Goal: Contribute content: Add original content to the website for others to see

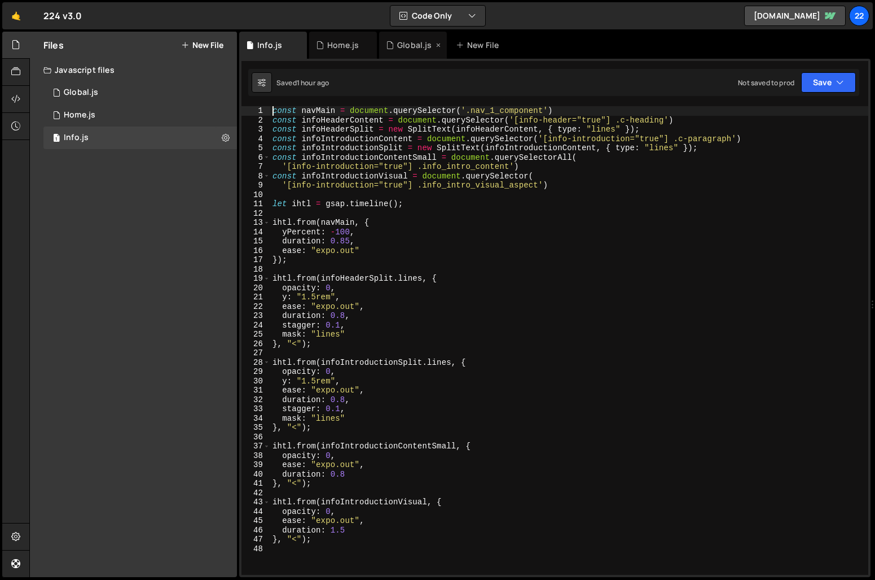
click at [402, 49] on div "Global.js" at bounding box center [414, 45] width 34 height 11
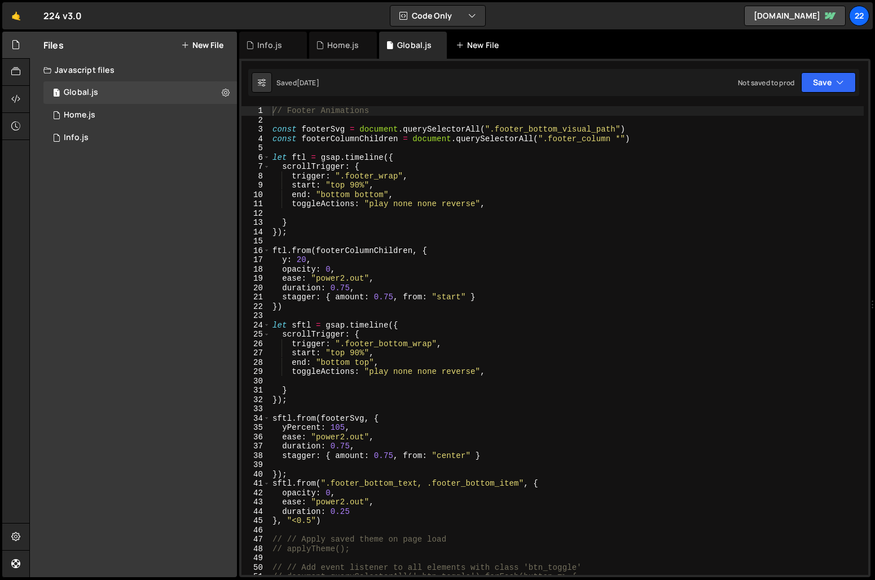
click at [484, 42] on div "New File" at bounding box center [479, 45] width 47 height 11
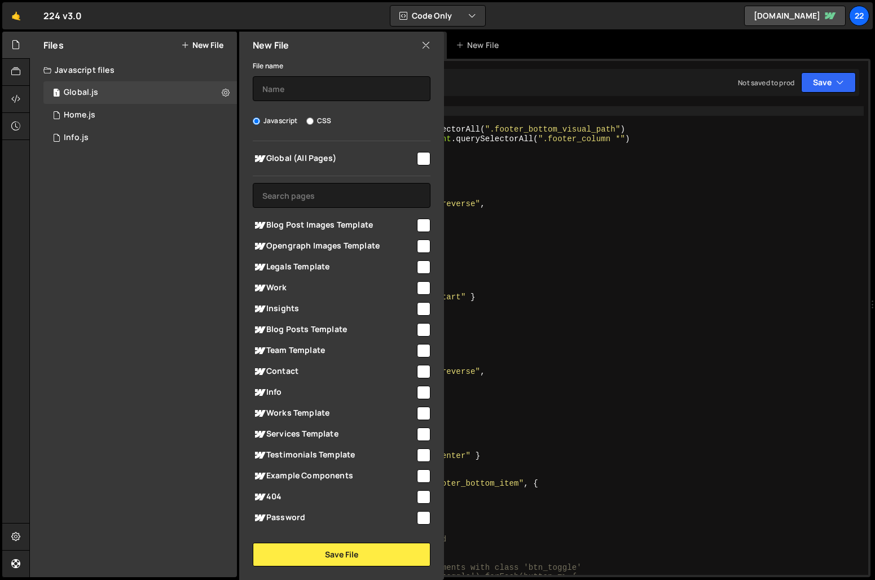
click at [420, 371] on input "checkbox" at bounding box center [424, 372] width 14 height 14
checkbox input "true"
click at [288, 82] on input "text" at bounding box center [342, 88] width 178 height 25
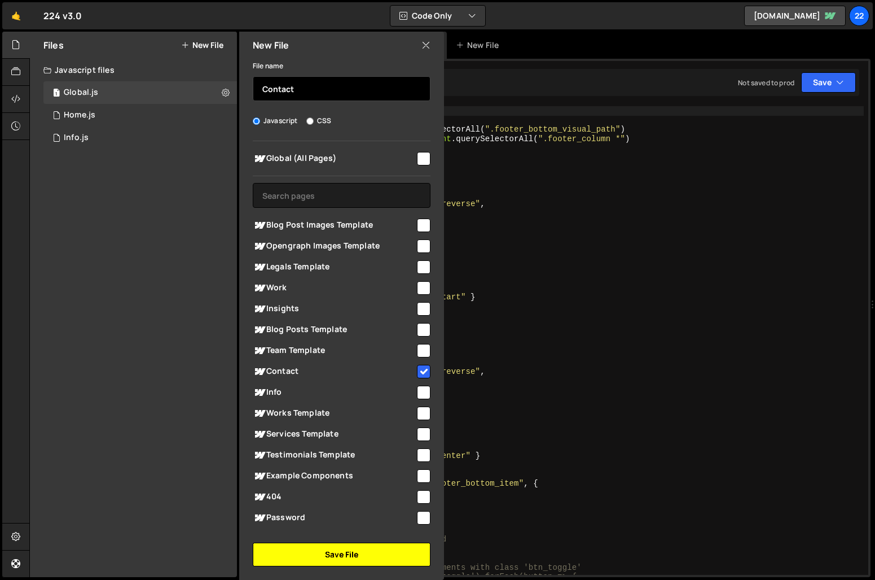
type input "Contact"
click at [343, 552] on button "Save File" at bounding box center [342, 554] width 178 height 24
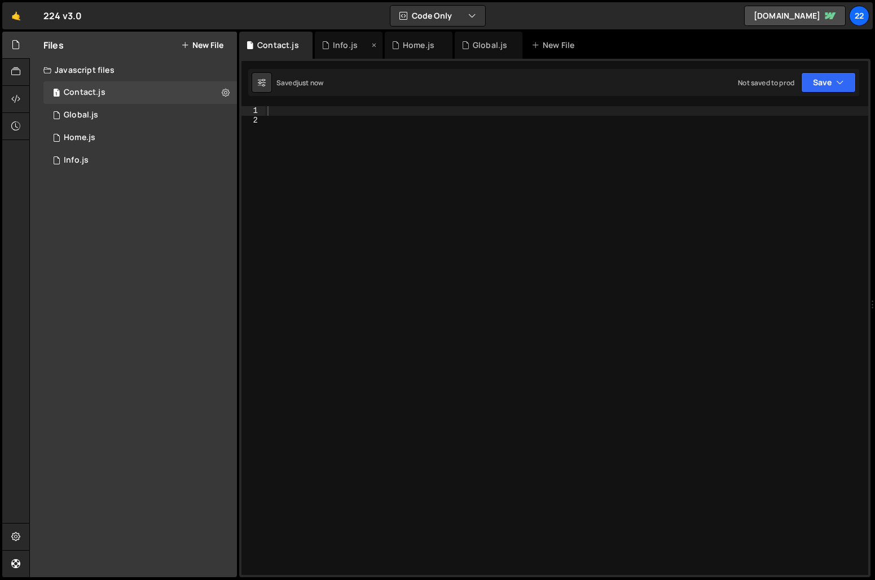
click at [336, 52] on div "Info.js" at bounding box center [349, 45] width 68 height 27
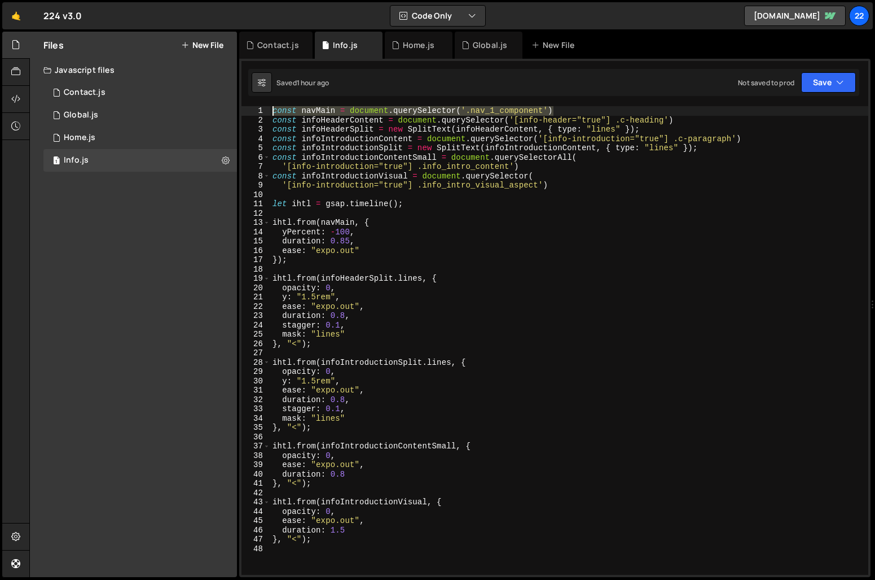
drag, startPoint x: 566, startPoint y: 112, endPoint x: 271, endPoint y: 113, distance: 295.1
click at [271, 113] on div "const navMain = document . querySelector ( '.nav_1_component' ) const infoHeade…" at bounding box center [569, 349] width 598 height 487
click at [267, 51] on div "Contact.js" at bounding box center [275, 45] width 73 height 27
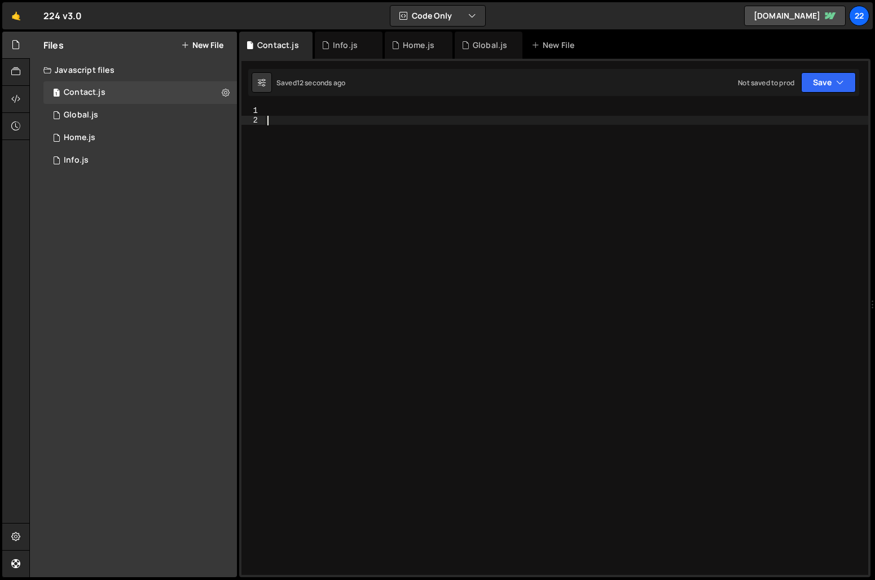
click at [314, 117] on div at bounding box center [566, 349] width 603 height 487
click at [315, 109] on div at bounding box center [566, 349] width 603 height 487
paste textarea "const navMain = document.querySelector('.nav_1_component')"
type textarea "const navMain = document.querySelector('.nav_1_component')"
click at [337, 50] on div "Info.js" at bounding box center [345, 45] width 25 height 11
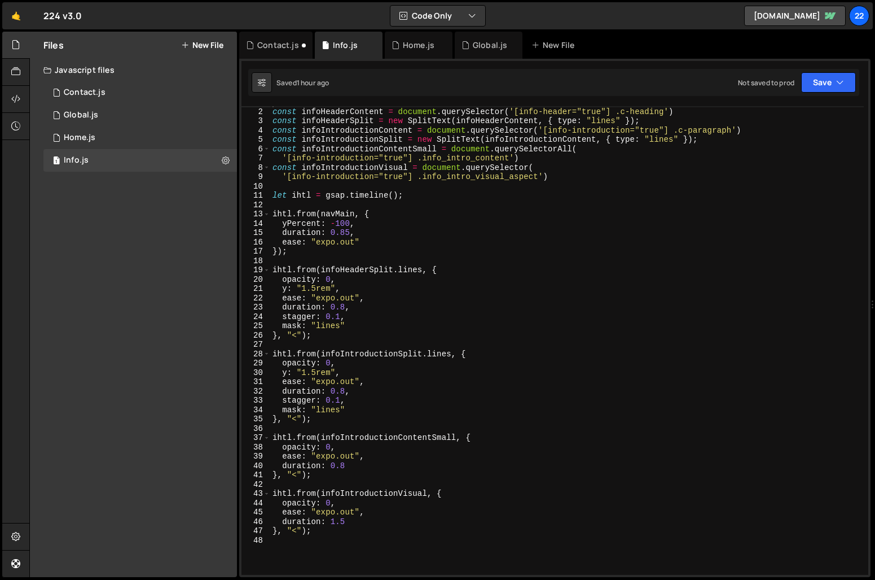
scroll to position [9, 0]
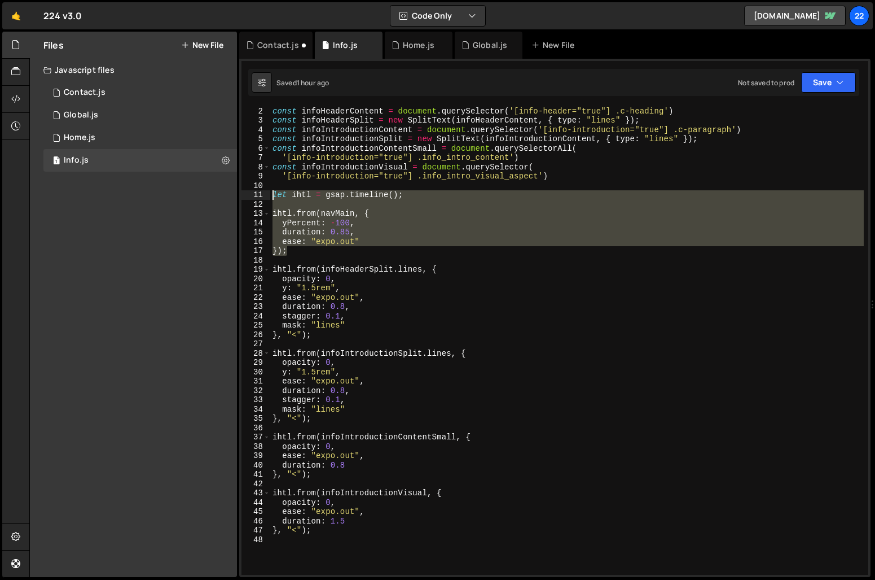
drag, startPoint x: 295, startPoint y: 250, endPoint x: 266, endPoint y: 194, distance: 63.3
click at [266, 194] on div "}); 1 2 3 4 5 6 7 8 9 10 11 12 13 14 15 16 17 18 19 20 21 22 23 24 25 26 27 28 …" at bounding box center [555, 340] width 627 height 468
type textarea "let ihtl = gsap.timeline();"
click at [264, 46] on div "Contact.js" at bounding box center [278, 45] width 42 height 11
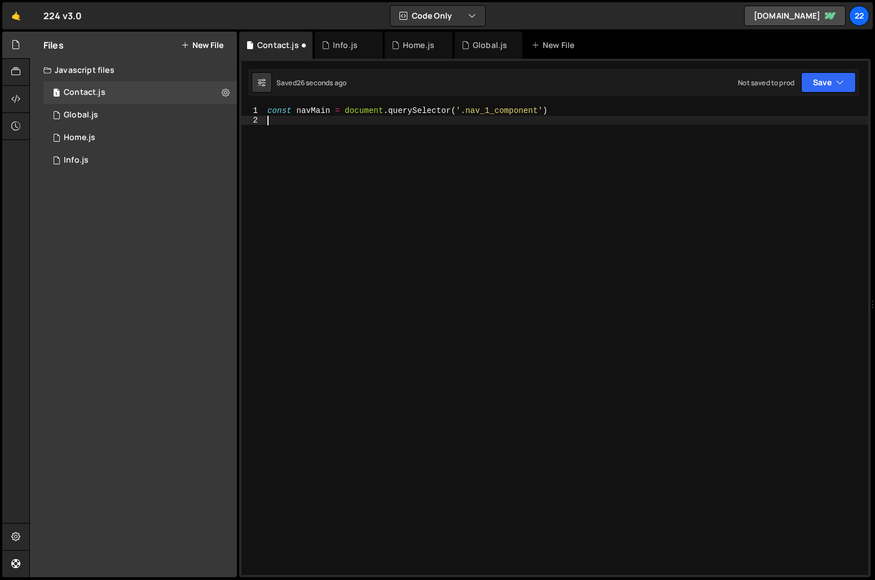
click at [349, 172] on div "const navMain = document . querySelector ( '.nav_1_component' )" at bounding box center [566, 349] width 603 height 487
paste textarea "});"
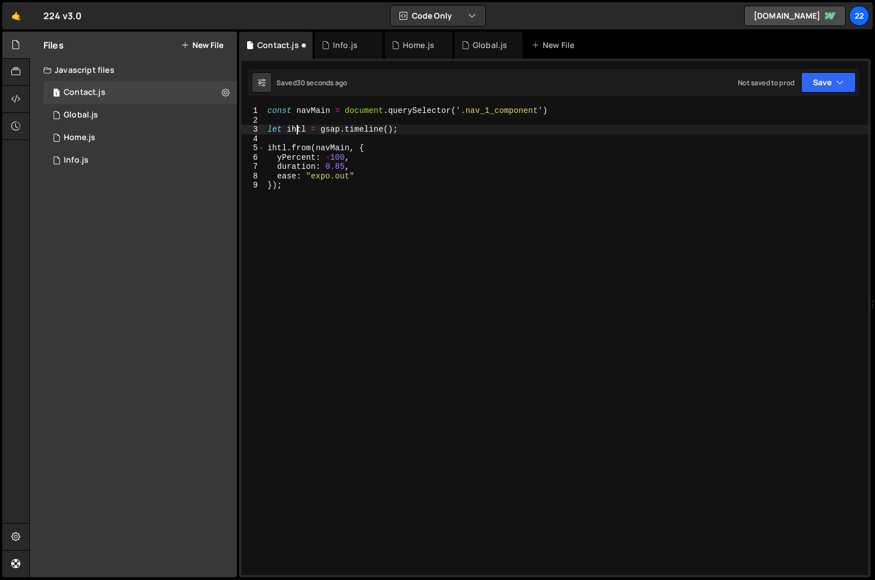
click at [295, 130] on div "const navMain = document . querySelector ( '.nav_1_component' ) let ihtl = gsap…" at bounding box center [566, 349] width 603 height 487
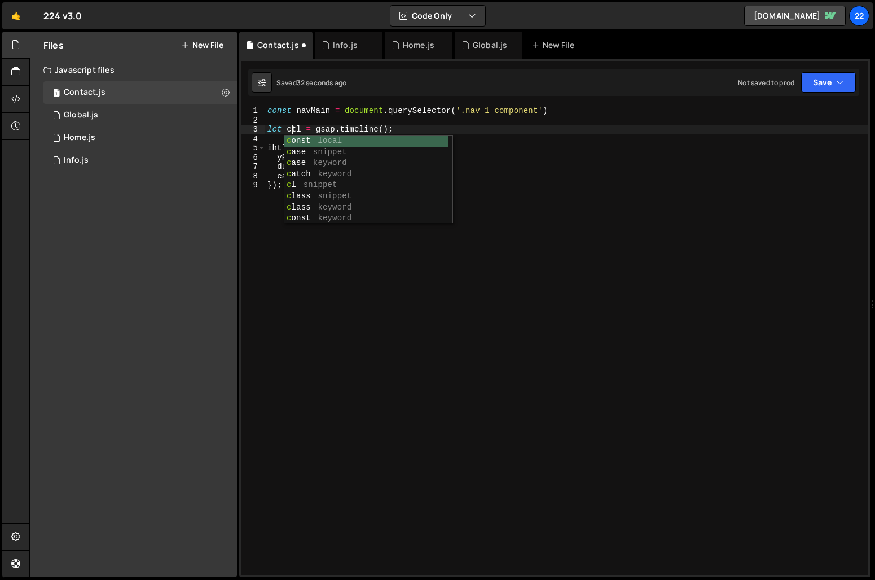
click at [271, 177] on div "const navMain = document . querySelector ( '.nav_1_component' ) let ctl = gsap …" at bounding box center [566, 349] width 603 height 487
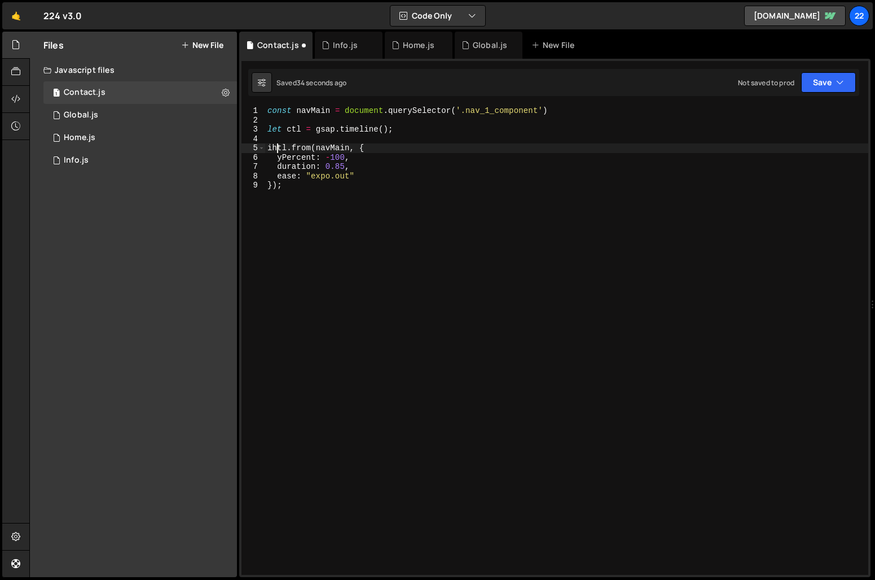
click at [275, 148] on div "const navMain = document . querySelector ( '.nav_1_component' ) let ctl = gsap …" at bounding box center [566, 349] width 603 height 487
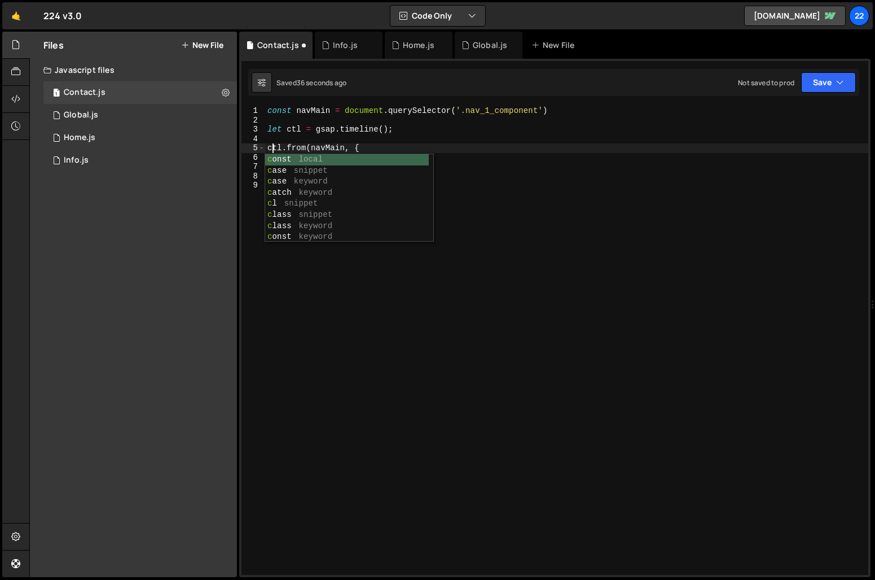
click at [388, 378] on div "const navMain = document . querySelector ( '.nav_1_component' ) let ctl = gsap …" at bounding box center [566, 349] width 603 height 487
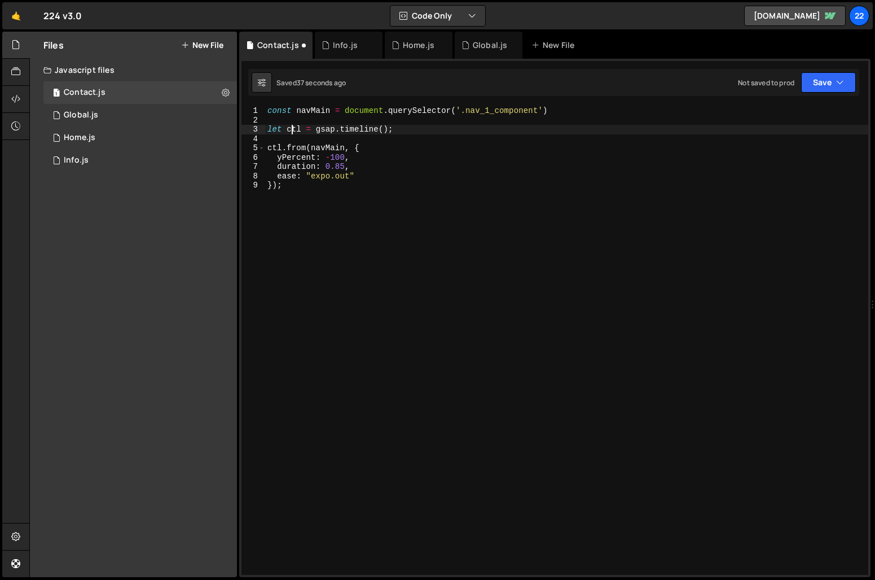
click at [291, 134] on div "const navMain = document . querySelector ( '.nav_1_component' ) let ctl = gsap …" at bounding box center [566, 349] width 603 height 487
type textarea "let chtl = gsap.timeline();"
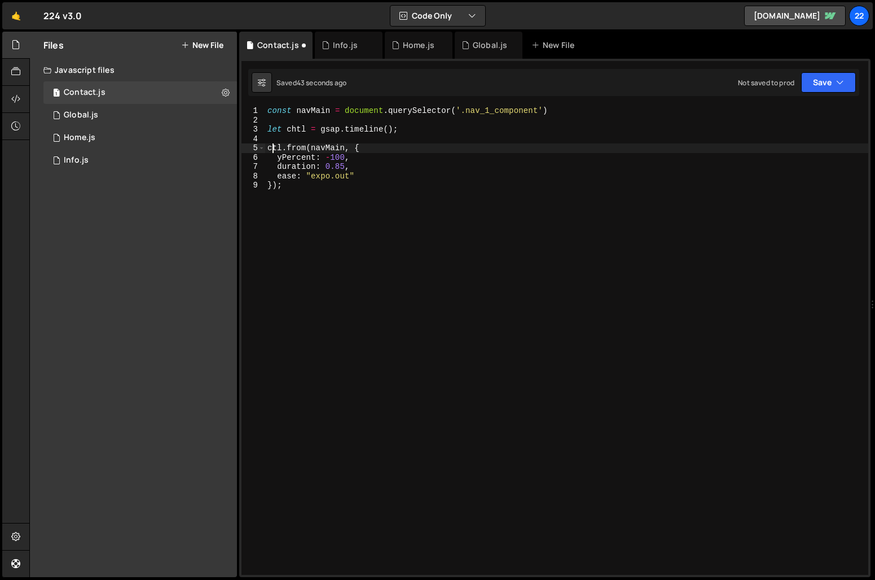
scroll to position [0, 0]
click at [432, 214] on div "const navMain = document . querySelector ( '.nav_1_component' ) let chtl = gsap…" at bounding box center [566, 349] width 603 height 487
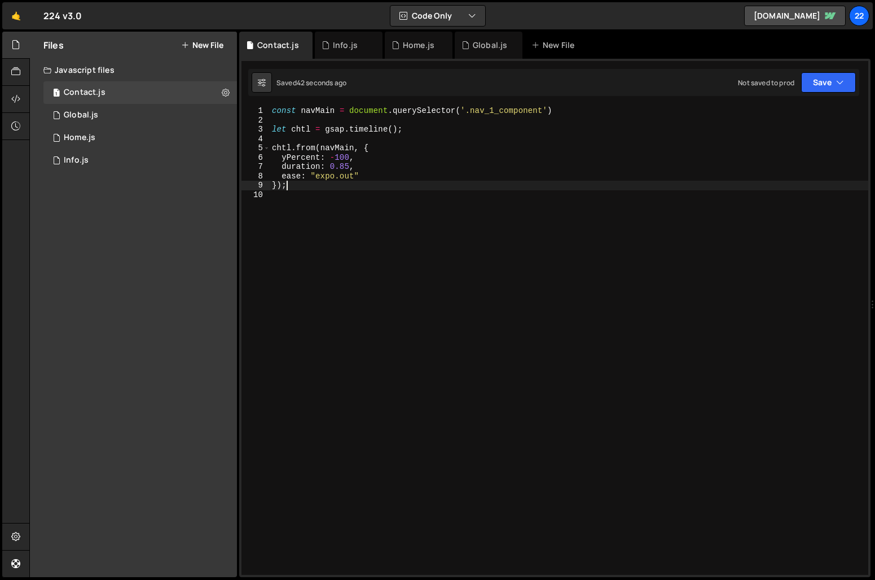
click at [574, 109] on div "const navMain = document . querySelector ( '.nav_1_component' ) let chtl = gsap…" at bounding box center [569, 349] width 599 height 487
type textarea "const navMain = document.querySelector('.nav_1_component')"
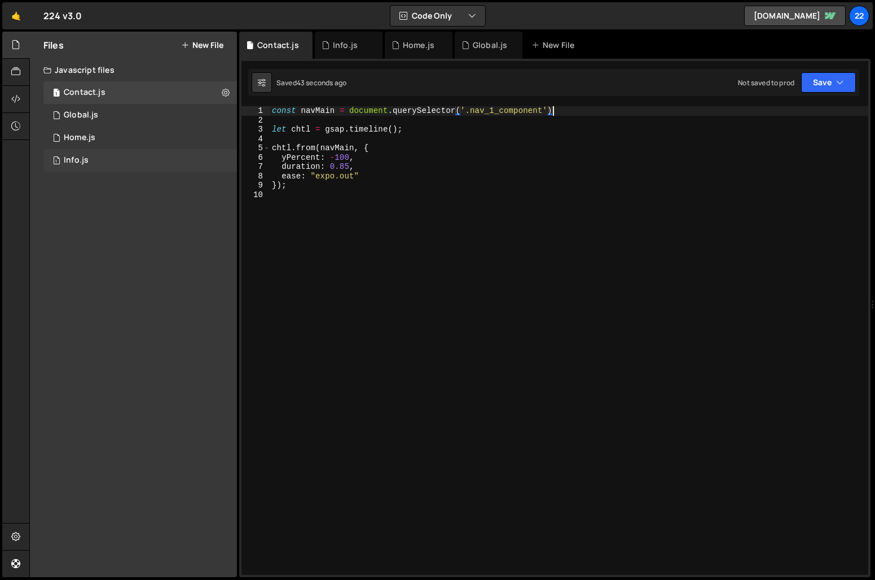
click at [85, 156] on div "Info.js" at bounding box center [76, 160] width 25 height 10
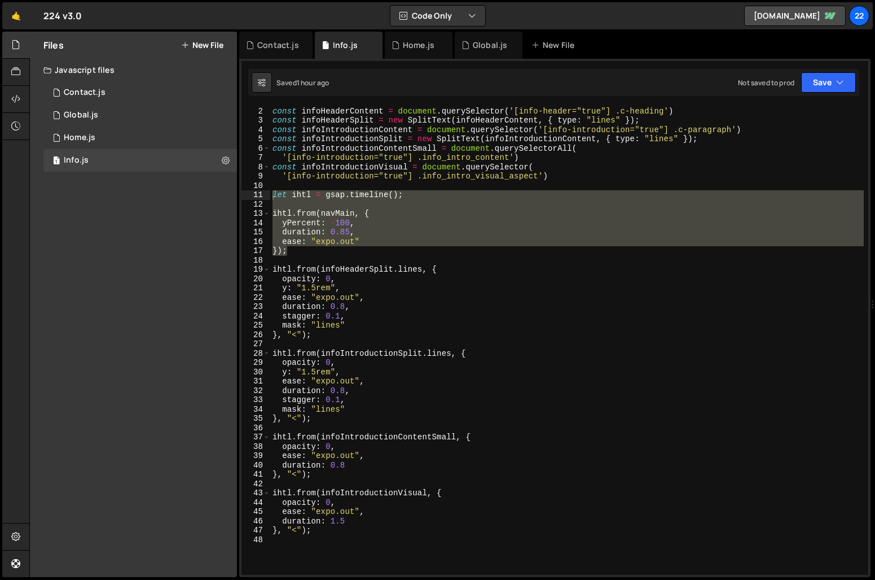
click at [383, 125] on div "const navMain = document . querySelector ( '.nav_1_component' ) const infoHeade…" at bounding box center [567, 340] width 594 height 487
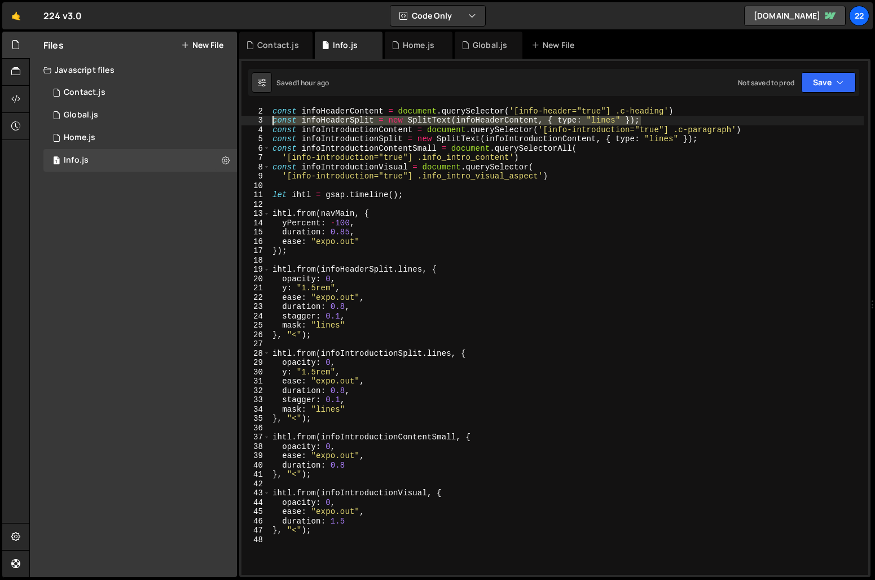
drag, startPoint x: 656, startPoint y: 124, endPoint x: 265, endPoint y: 123, distance: 390.5
click at [265, 123] on div "const infoIntroductionContent = document.querySelector('[info-introduction="tru…" at bounding box center [555, 340] width 627 height 468
type textarea "const infoHeaderSplit = new SplitText(infoHeaderContent, { type: "lines" });"
click at [274, 50] on div "Contact.js" at bounding box center [278, 45] width 42 height 11
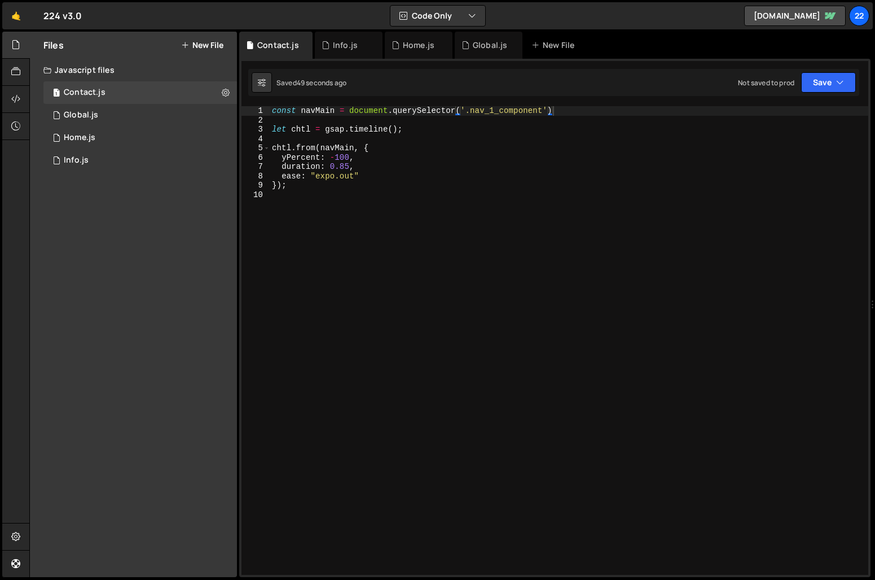
click at [578, 110] on div "const navMain = document . querySelector ( '.nav_1_component' ) let chtl = gsap…" at bounding box center [569, 349] width 599 height 487
paste textarea "const infoHeaderSplit = new SplitText(infoHeaderContent, { type: "lines" });"
type textarea "const infoHeaderSplit = new SplitText(infoHeaderContent, { type: "lines" });"
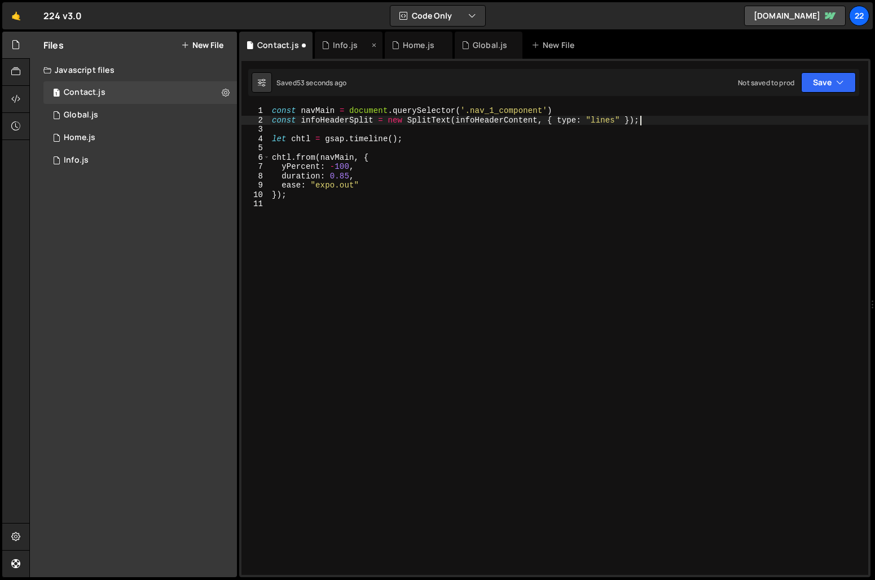
click at [339, 48] on div "Info.js" at bounding box center [345, 45] width 25 height 11
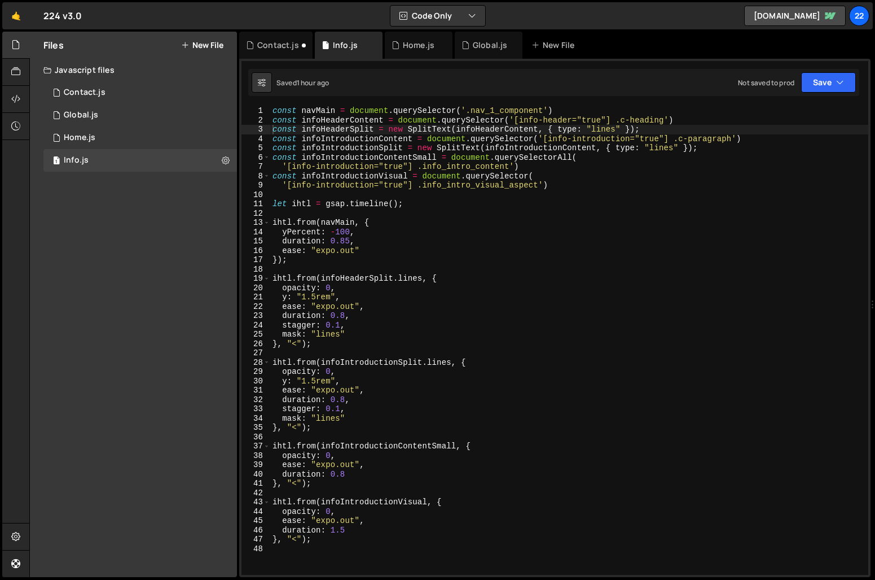
type textarea "const infoHeaderContent = document.querySelector('[info-header="true"] .c-headi…"
click at [468, 124] on div "const navMain = document . querySelector ( '.nav_1_component' ) const infoHeade…" at bounding box center [569, 349] width 598 height 487
click at [699, 116] on div "const navMain = document . querySelector ( '.nav_1_component' ) const infoHeade…" at bounding box center [569, 349] width 598 height 487
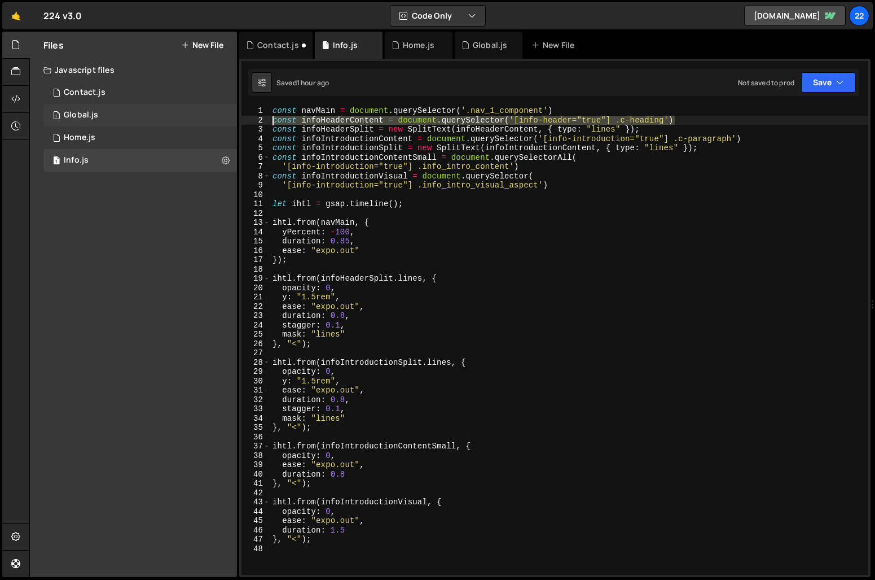
drag, startPoint x: 694, startPoint y: 118, endPoint x: 227, endPoint y: 122, distance: 466.1
click at [227, 122] on div "Files New File Javascript files 1 Contact.js 0 1 Global.js 0 1 Home.js 0 1 0" at bounding box center [452, 305] width 846 height 546
click at [275, 49] on div "Contact.js" at bounding box center [278, 45] width 42 height 11
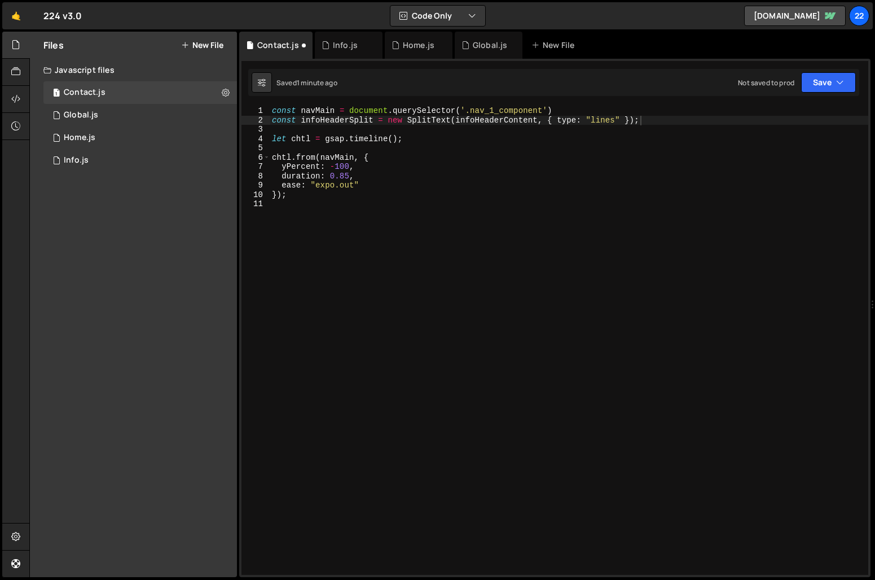
click at [577, 106] on div "1 2 3 4 5 6 7 8 9 10 11 12 13 14 15 16 17 18 19 20 21 22 23 24 25 26 27 28 29 3…" at bounding box center [554, 318] width 631 height 518
type textarea "const navMain = document.querySelector('.nav_1_component')"
click at [570, 110] on div "const navMain = document . querySelector ( '.nav_1_component' ) const infoHeade…" at bounding box center [569, 349] width 599 height 487
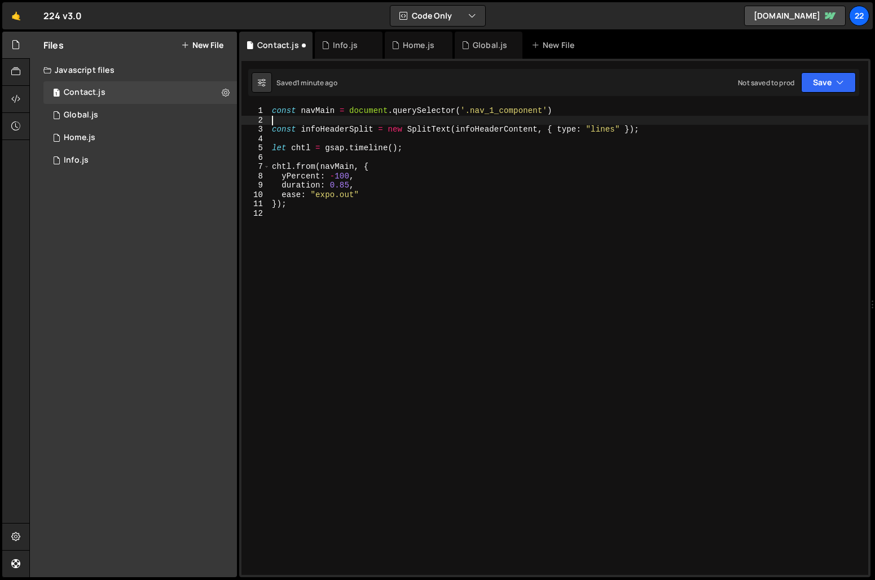
paste textarea "const infoHeaderContent = document.querySelector('[info-header="true"] .c-headi…"
click at [321, 121] on div "const navMain = document . querySelector ( '.nav_1_component' ) const infoHeade…" at bounding box center [569, 349] width 599 height 487
type textarea "const contactHeaderContent = document.querySelector('[info-header="true"] .c-he…"
click at [336, 47] on div "Info.js" at bounding box center [345, 45] width 25 height 11
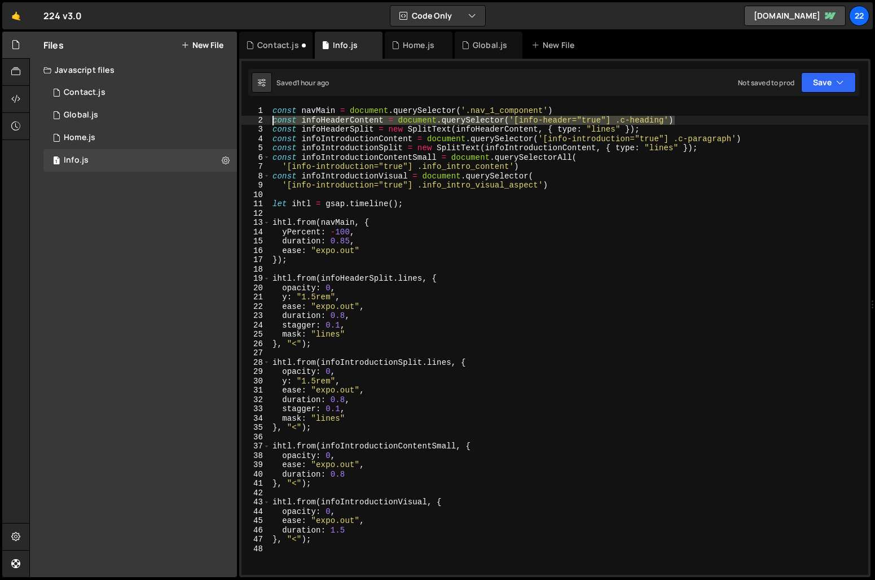
drag, startPoint x: 699, startPoint y: 117, endPoint x: 265, endPoint y: 121, distance: 433.4
click at [265, 121] on div "const infoHeaderContent = document.querySelector('[info-header="true"] .c-headi…" at bounding box center [555, 340] width 627 height 468
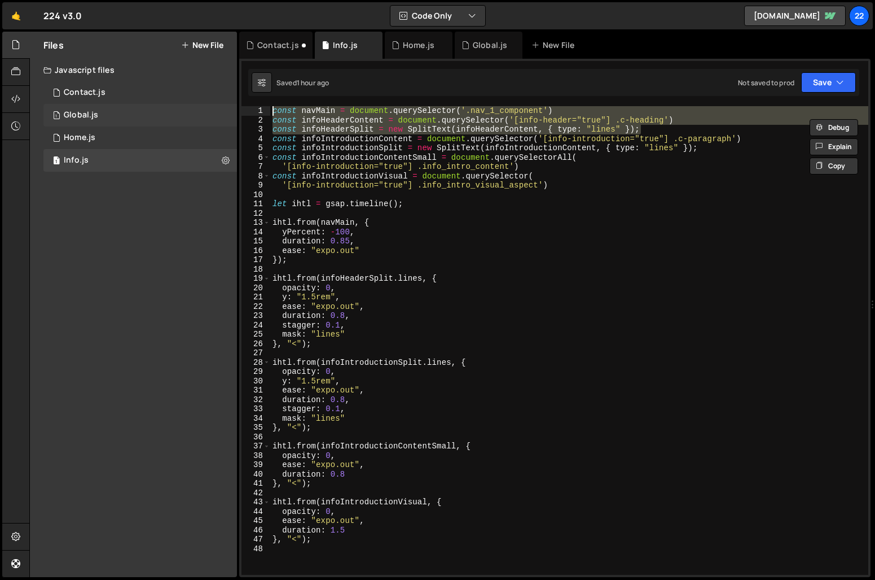
drag, startPoint x: 646, startPoint y: 129, endPoint x: 214, endPoint y: 110, distance: 432.7
click at [214, 110] on div "Files New File Javascript files 1 Contact.js 0 1 Global.js 0 1 Home.js 0 1 0" at bounding box center [452, 305] width 846 height 546
type textarea "const navMain = document.querySelector('.nav_1_component') const infoHeaderCont…"
click at [260, 43] on div "Contact.js" at bounding box center [278, 45] width 42 height 11
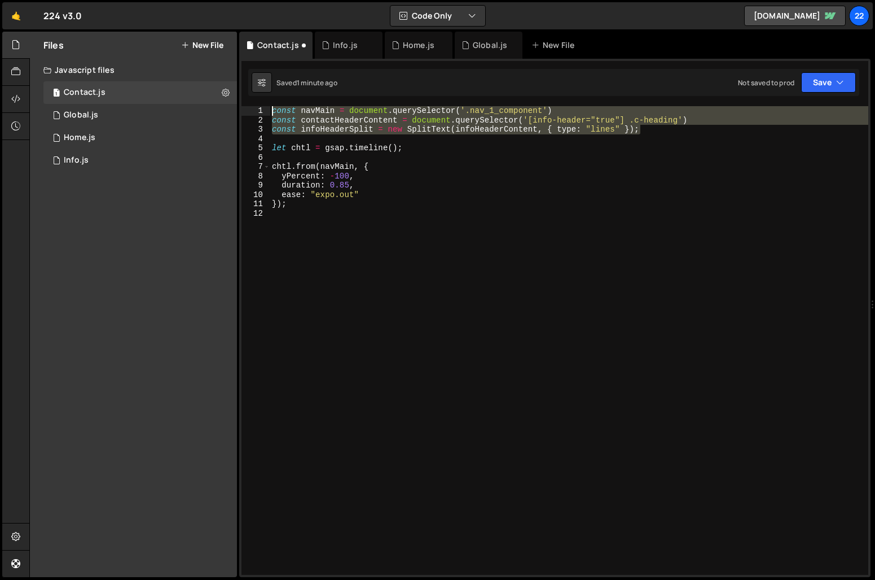
drag, startPoint x: 646, startPoint y: 129, endPoint x: 251, endPoint y: 101, distance: 396.0
click at [251, 101] on div "1 2 3 4 5 6 7 8 9 10 11 12 13 14 15 16 17 18 19 20 21 22 23 24 25 26 27 28 29 3…" at bounding box center [554, 318] width 631 height 518
paste textarea "infoHeaderSplit = new SplitText(infoHeaderContent, { type: "lines" });"
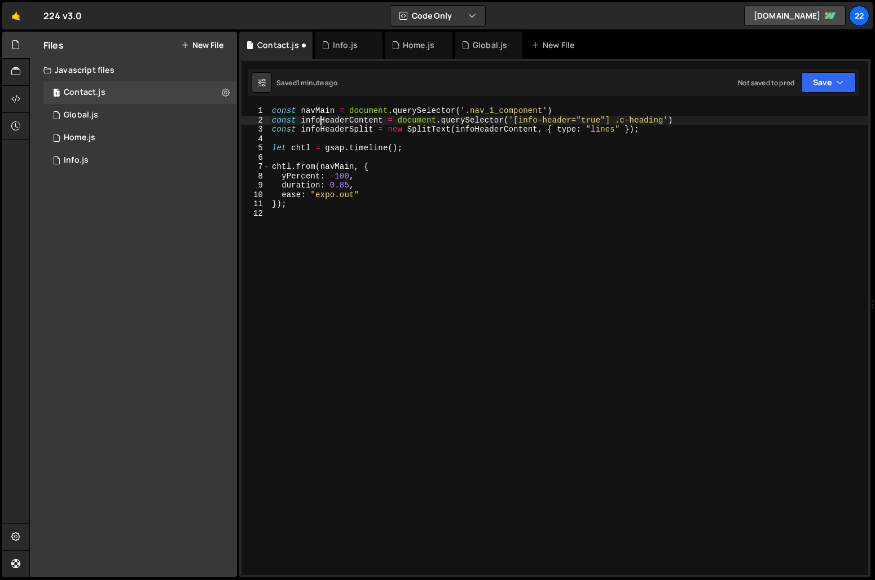
click at [322, 119] on div "const navMain = document . querySelector ( '.nav_1_component' ) const infoHeade…" at bounding box center [569, 349] width 599 height 487
click at [317, 200] on div "const navMain = document . querySelector ( '.nav_1_component' ) const contactHe…" at bounding box center [569, 349] width 599 height 487
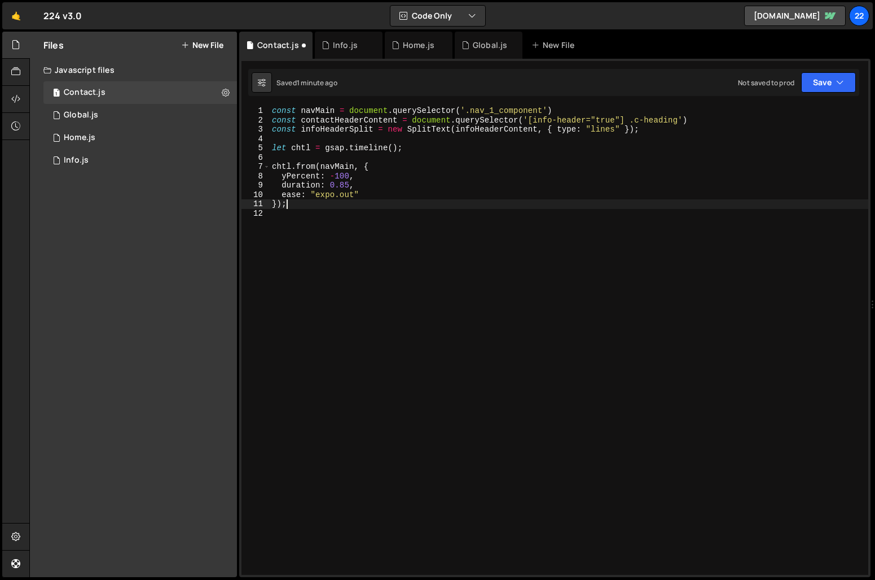
click at [319, 131] on div "const navMain = document . querySelector ( '.nav_1_component' ) const contactHe…" at bounding box center [569, 349] width 599 height 487
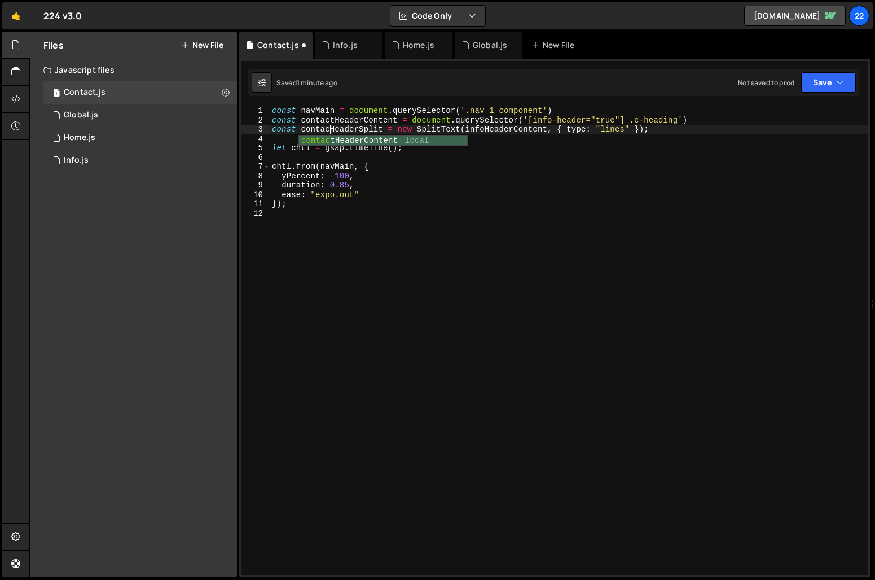
scroll to position [0, 4]
click at [455, 190] on div "const navMain = document . querySelector ( '.nav_1_component' ) const contactHe…" at bounding box center [569, 349] width 599 height 487
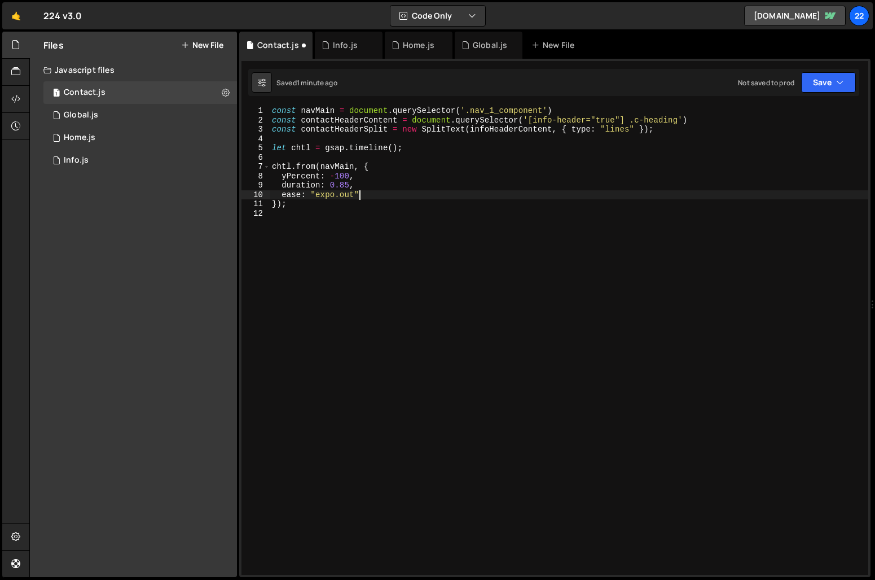
click at [490, 131] on div "const navMain = document . querySelector ( '.nav_1_component' ) const contactHe…" at bounding box center [569, 349] width 599 height 487
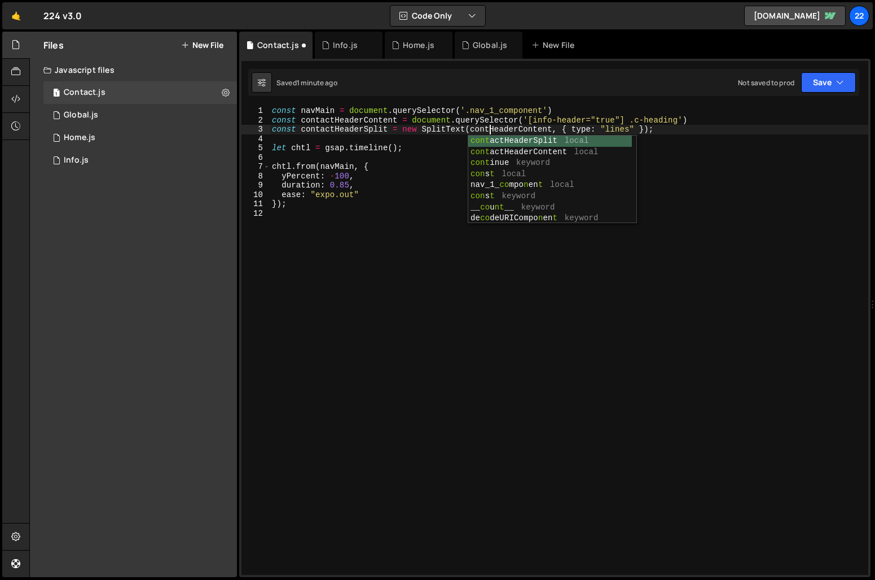
type textarea "const contactHeaderSplit = new SplitText(contactHeaderContent, { type: "lines" …"
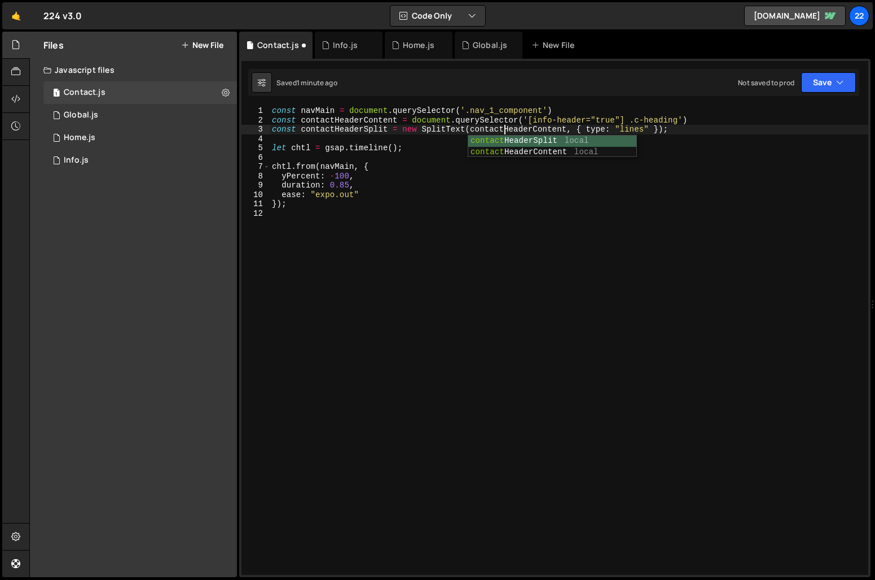
click at [516, 249] on div "const navMain = document . querySelector ( '.nav_1_component' ) const contactHe…" at bounding box center [569, 349] width 599 height 487
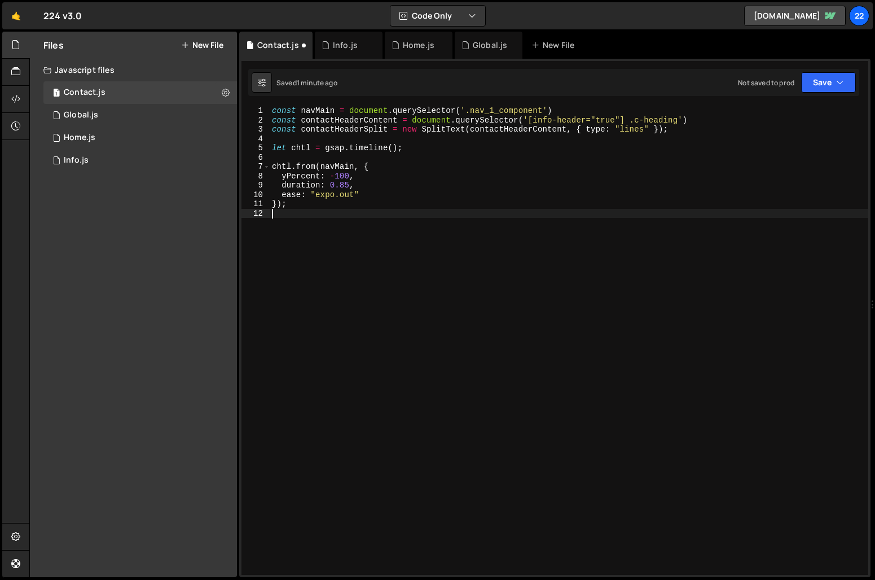
click at [551, 119] on div "const navMain = document . querySelector ( '.nav_1_component' ) const contactHe…" at bounding box center [569, 349] width 599 height 487
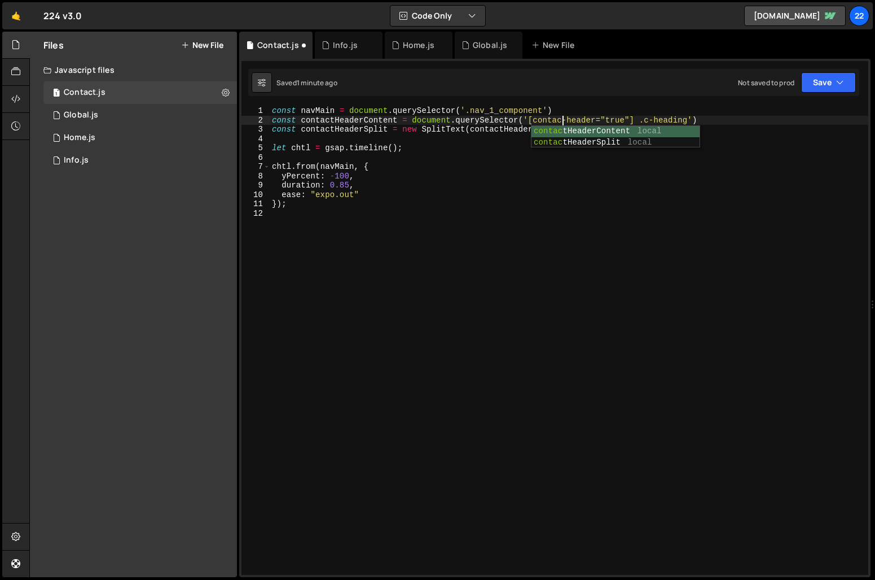
type textarea "const contactHeaderContent = document.querySelector('[contact-header="true"] .c…"
click at [527, 269] on div "const navMain = document . querySelector ( '.nav_1_component' ) const contactHe…" at bounding box center [569, 349] width 599 height 487
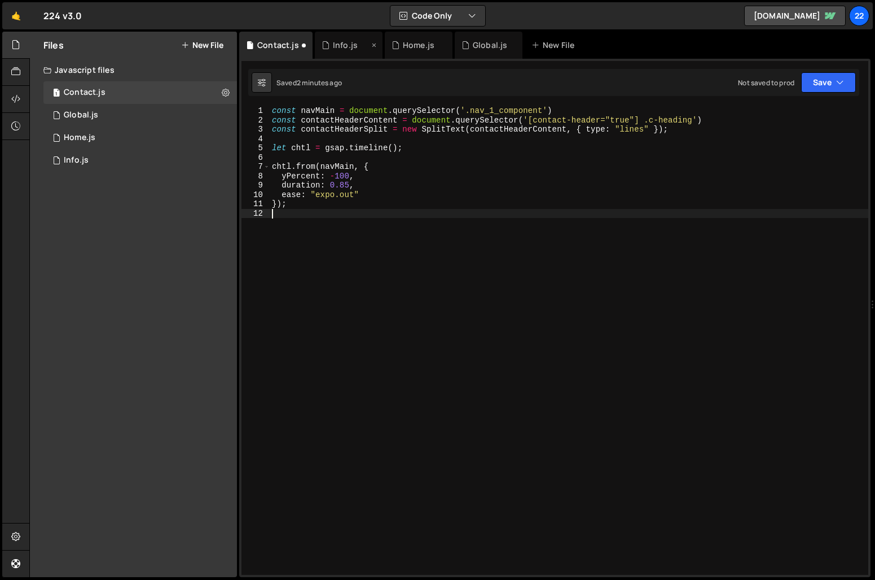
click at [335, 50] on div "Info.js" at bounding box center [345, 45] width 25 height 11
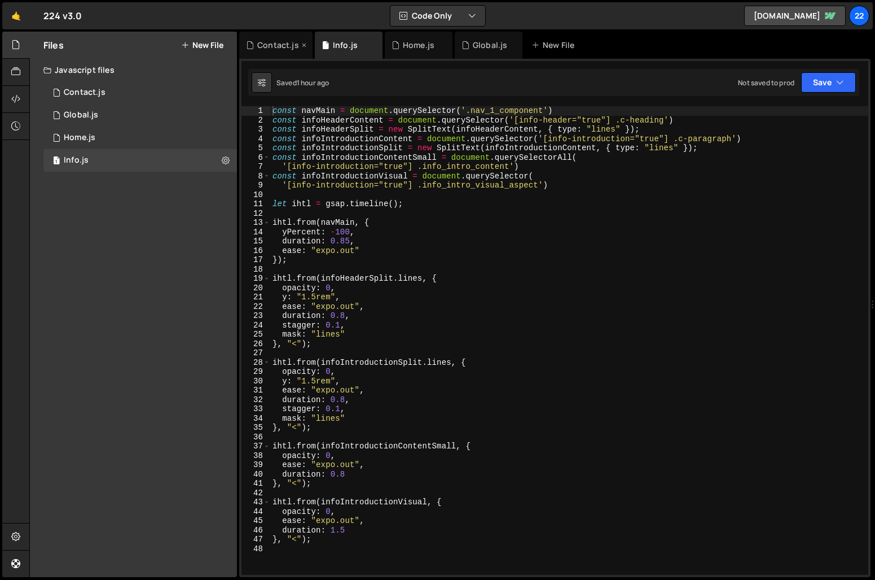
click at [280, 49] on div "Contact.js" at bounding box center [278, 45] width 42 height 11
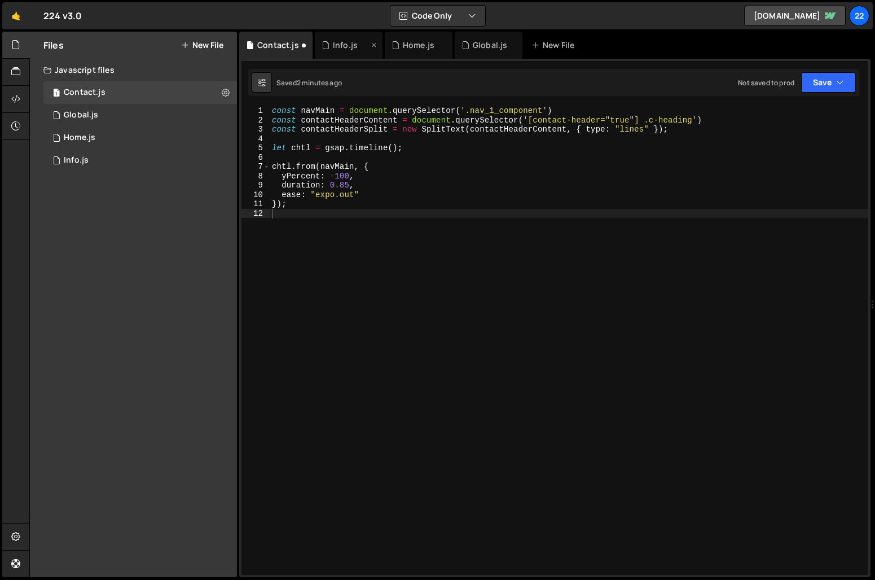
click at [331, 46] on div "Info.js" at bounding box center [345, 45] width 47 height 11
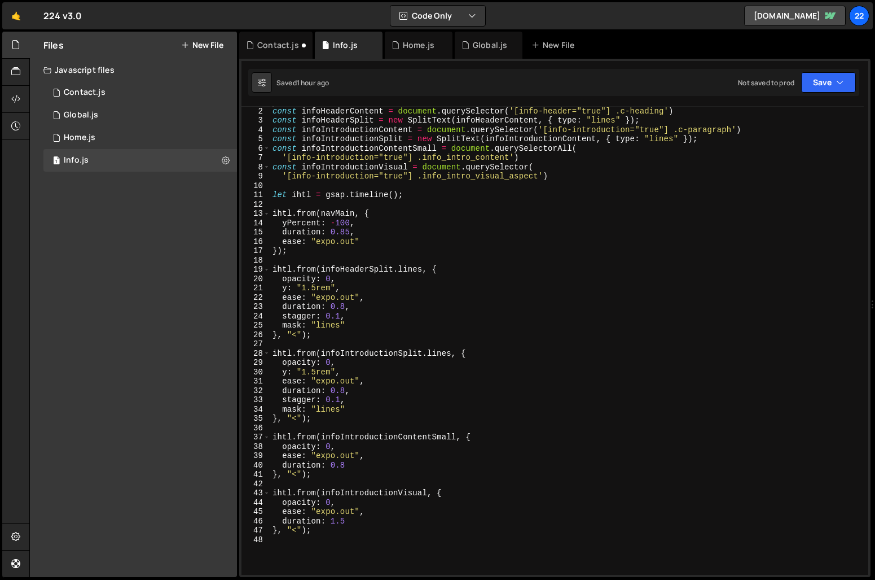
scroll to position [8, 0]
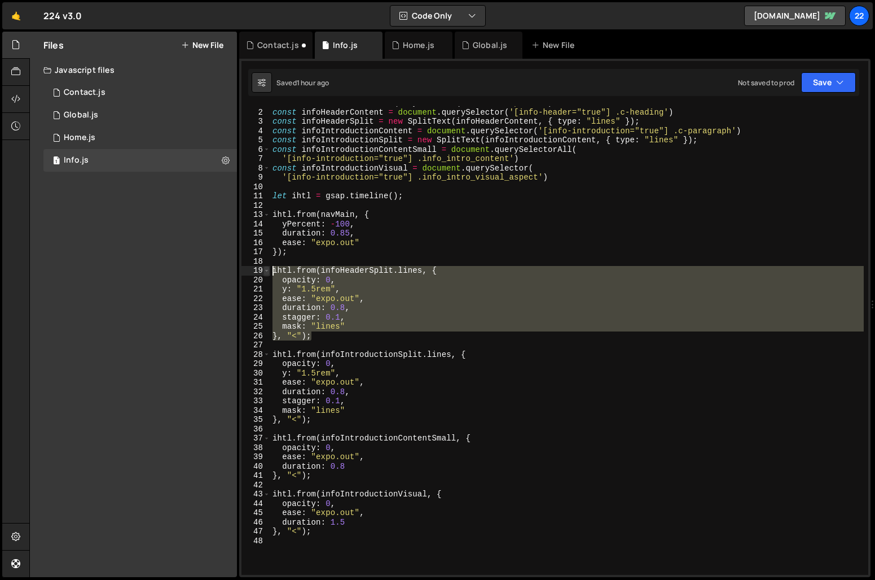
drag, startPoint x: 319, startPoint y: 338, endPoint x: 267, endPoint y: 269, distance: 86.6
click at [267, 269] on div "}, "<"); 1 2 3 4 5 6 7 8 9 10 11 12 13 14 15 16 17 18 19 20 21 22 23 24 25 26 2…" at bounding box center [555, 340] width 627 height 468
type textarea "ihtl.from(infoHeaderSplit.lines, { opacity: 0,"
click at [277, 44] on div "Contact.js" at bounding box center [278, 45] width 42 height 11
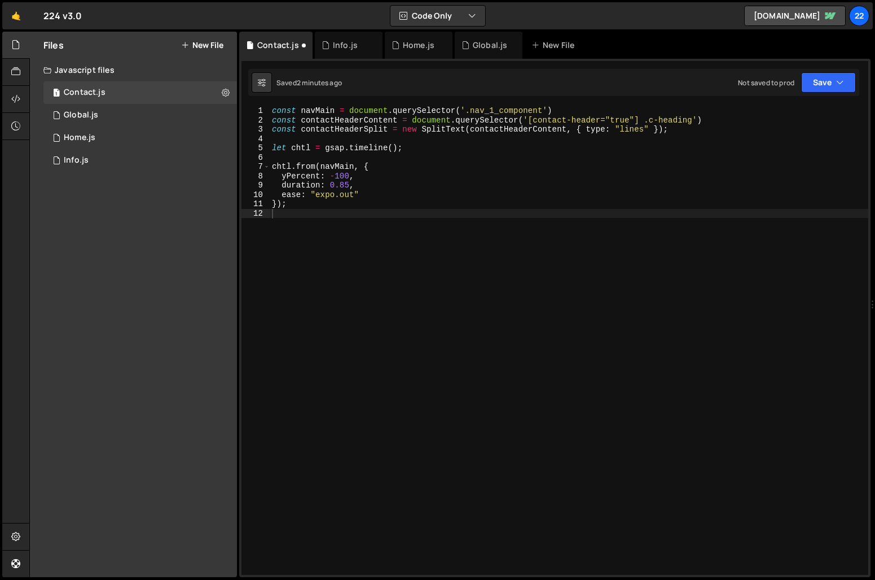
type textarea "});"
click at [343, 208] on div "const navMain = document . querySelector ( '.nav_1_component' ) const contactHe…" at bounding box center [569, 349] width 599 height 487
paste textarea "}, "<");"
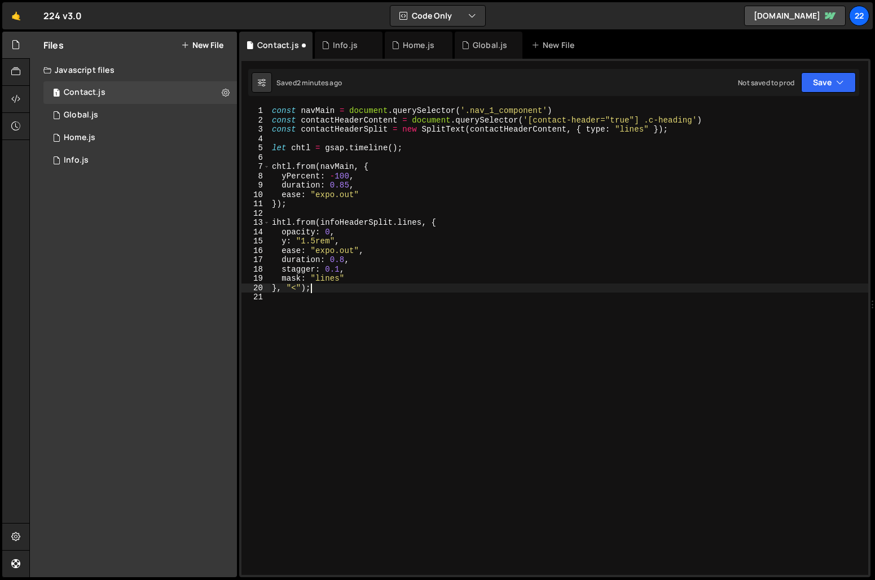
click at [276, 221] on div "const navMain = document . querySelector ( '.nav_1_component' ) const contactHe…" at bounding box center [569, 349] width 599 height 487
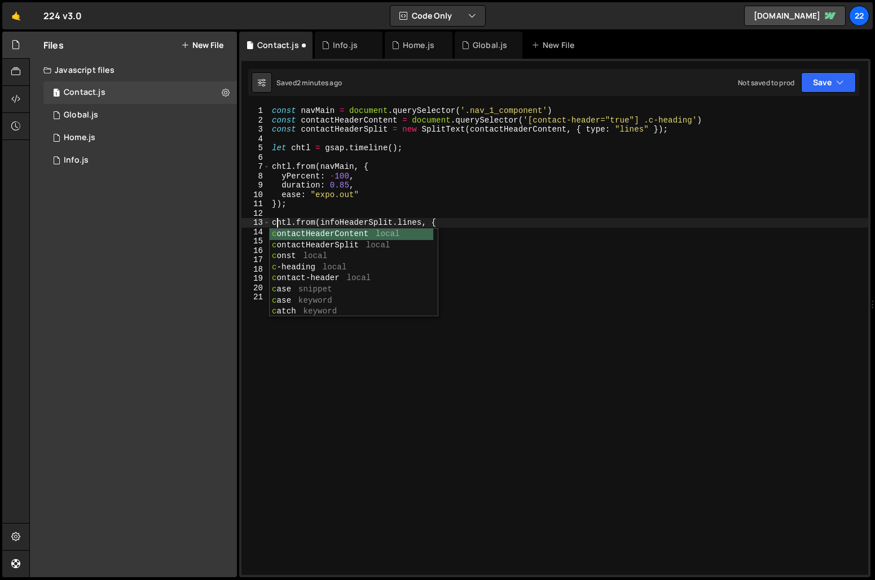
click at [539, 290] on div "const navMain = document . querySelector ( '.nav_1_component' ) const contactHe…" at bounding box center [569, 349] width 599 height 487
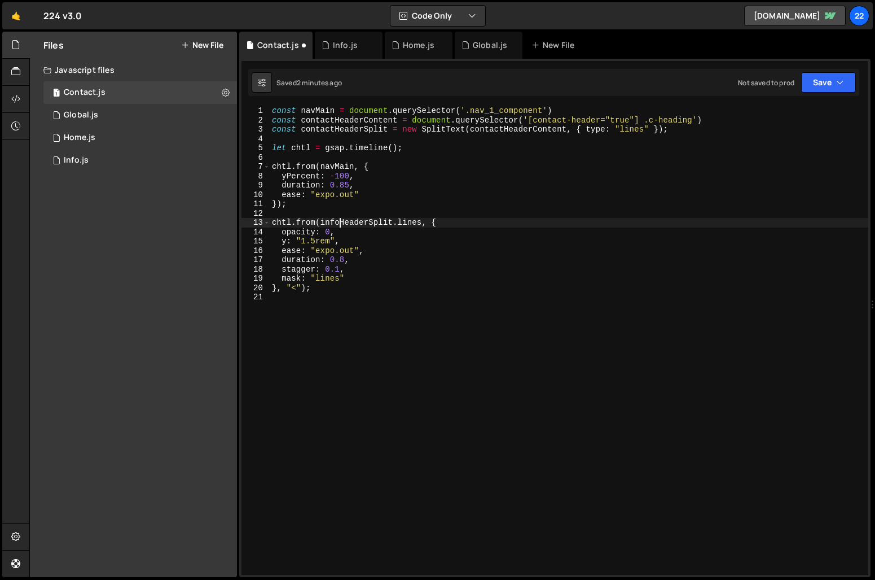
click at [339, 224] on div "const navMain = document . querySelector ( '.nav_1_component' ) const contactHe…" at bounding box center [569, 349] width 599 height 487
type textarea "chtl.from(contactHeaderSplit.lines, {"
click at [463, 352] on div "const navMain = document . querySelector ( '.nav_1_component' ) const contactHe…" at bounding box center [569, 349] width 599 height 487
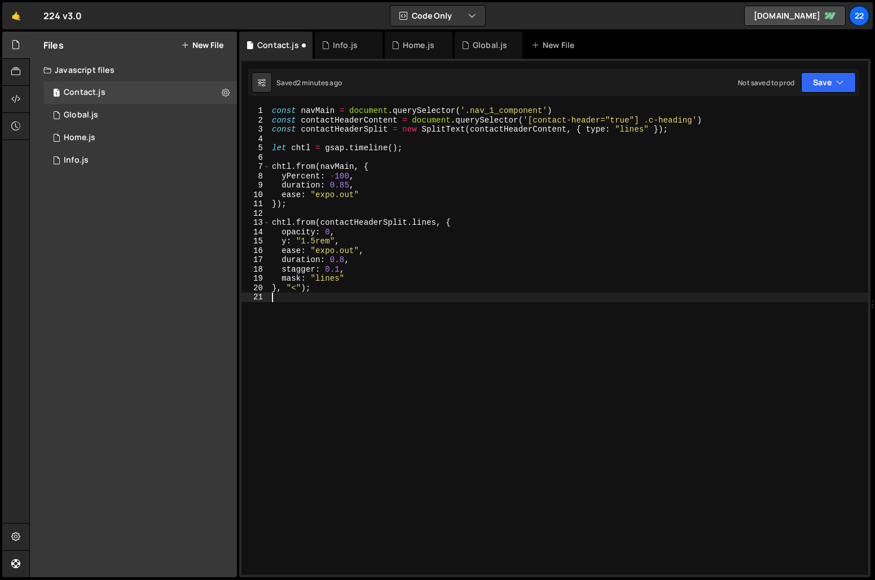
scroll to position [0, 0]
click at [684, 133] on div "const navMain = document . querySelector ( '.nav_1_component' ) const contactHe…" at bounding box center [569, 349] width 599 height 487
type textarea "const contactHeaderSplit = new SplitText(contactHeaderContent, { type: "lines" …"
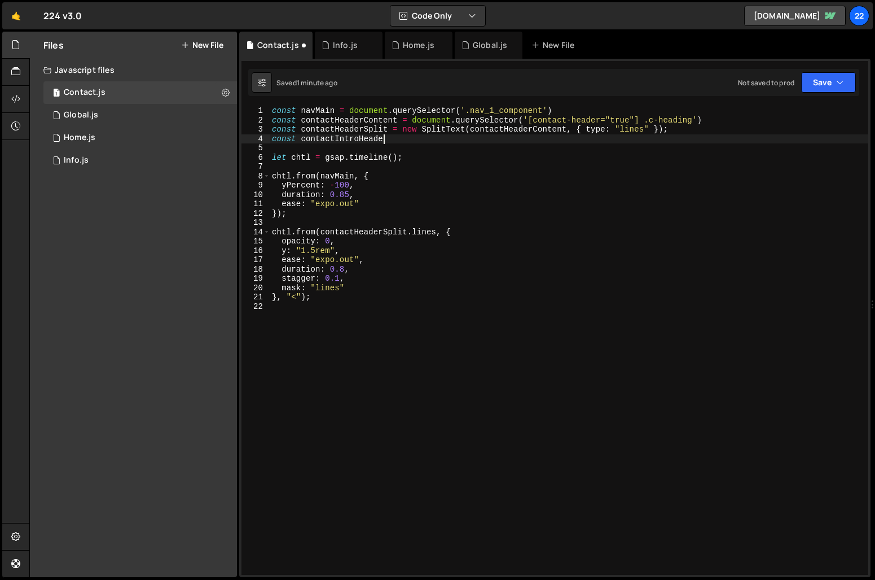
scroll to position [0, 7]
click at [569, 198] on div "const navMain = document . querySelector ( '.nav_1_component' ) const contactHe…" at bounding box center [569, 349] width 599 height 487
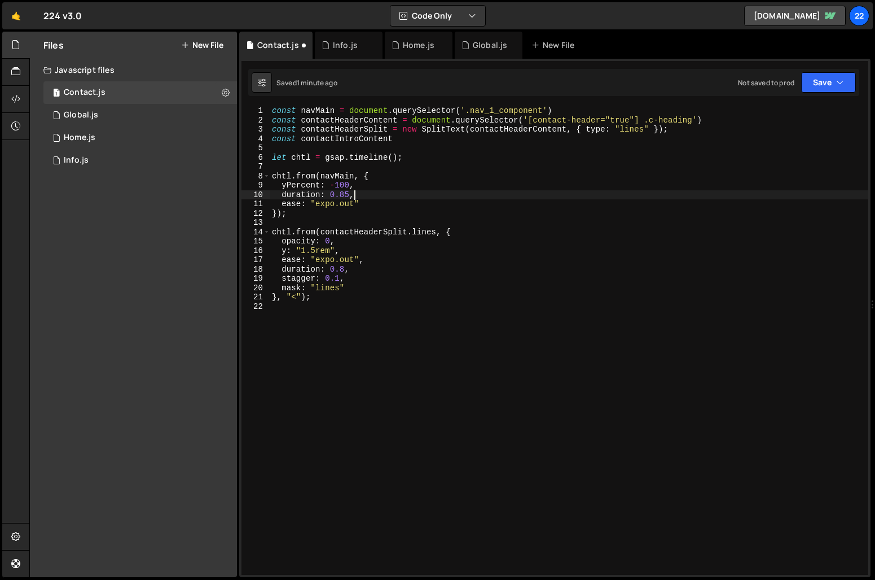
scroll to position [0, 5]
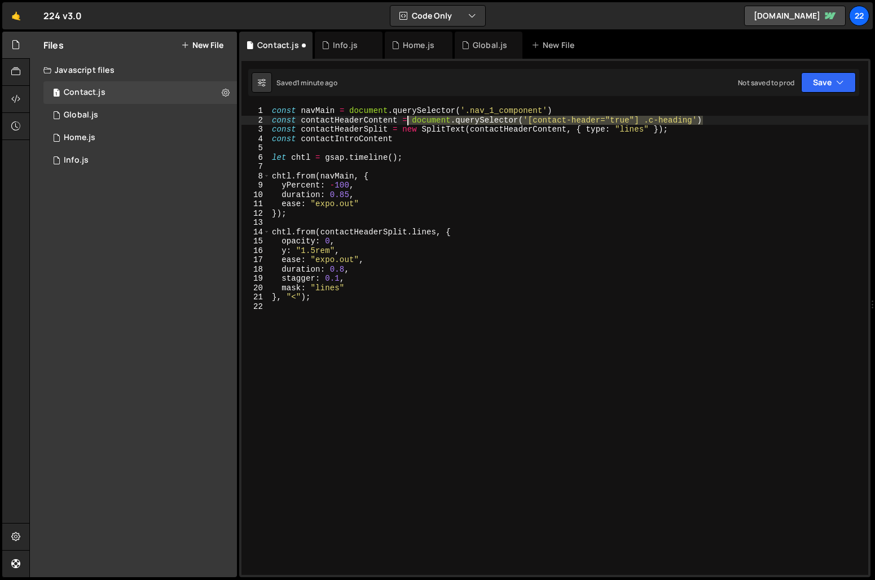
drag, startPoint x: 706, startPoint y: 120, endPoint x: 410, endPoint y: 120, distance: 296.3
click at [410, 120] on div "const navMain = document . querySelector ( '.nav_1_component' ) const contactHe…" at bounding box center [569, 349] width 599 height 487
type textarea "const contactHeaderContent = document.querySelector('[contact-header="true"] .c…"
click at [417, 144] on div "const navMain = document . querySelector ( '.nav_1_component' ) const contactHe…" at bounding box center [569, 349] width 599 height 487
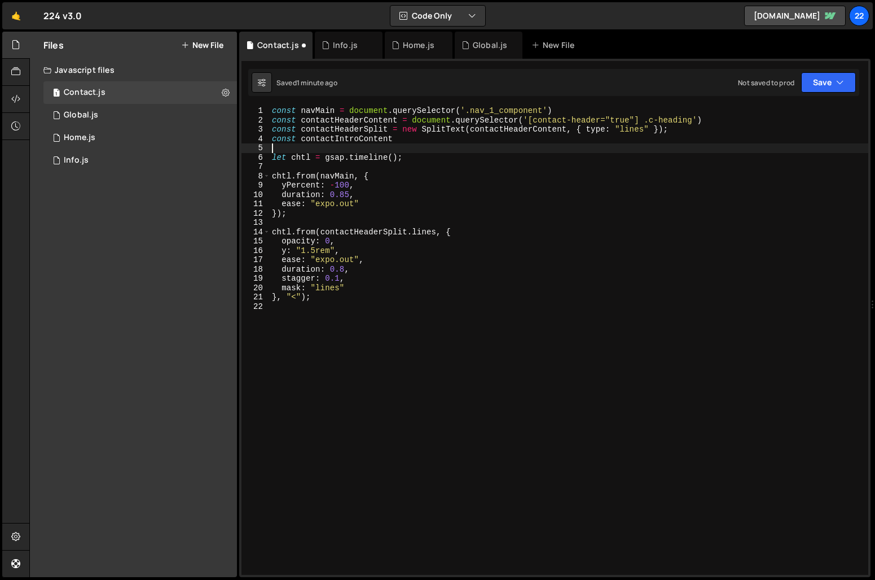
click at [419, 133] on div "const navMain = document . querySelector ( '.nav_1_component' ) const contactHe…" at bounding box center [569, 349] width 599 height 487
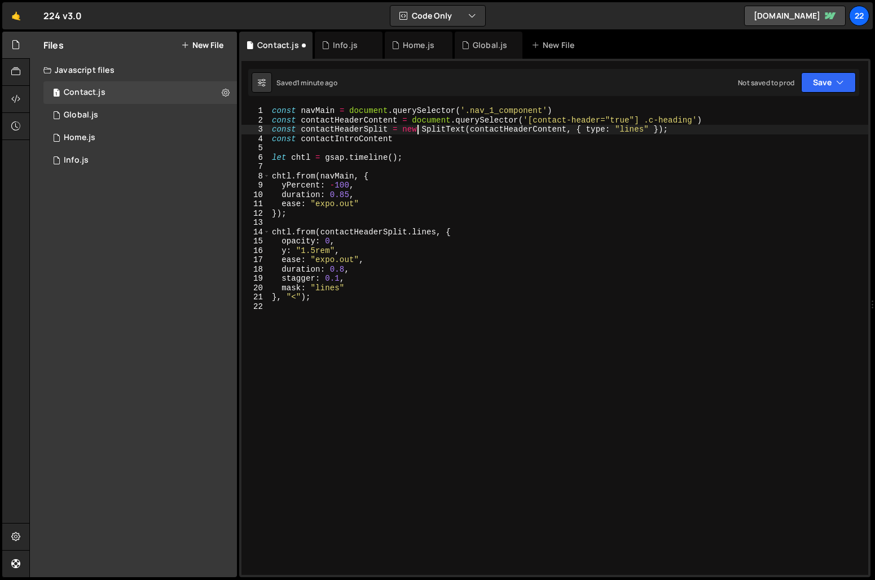
click at [418, 141] on div "const navMain = document . querySelector ( '.nav_1_component' ) const contactHe…" at bounding box center [569, 349] width 599 height 487
paste textarea "document.querySelector('[contact-header="true"] .c-heading')"
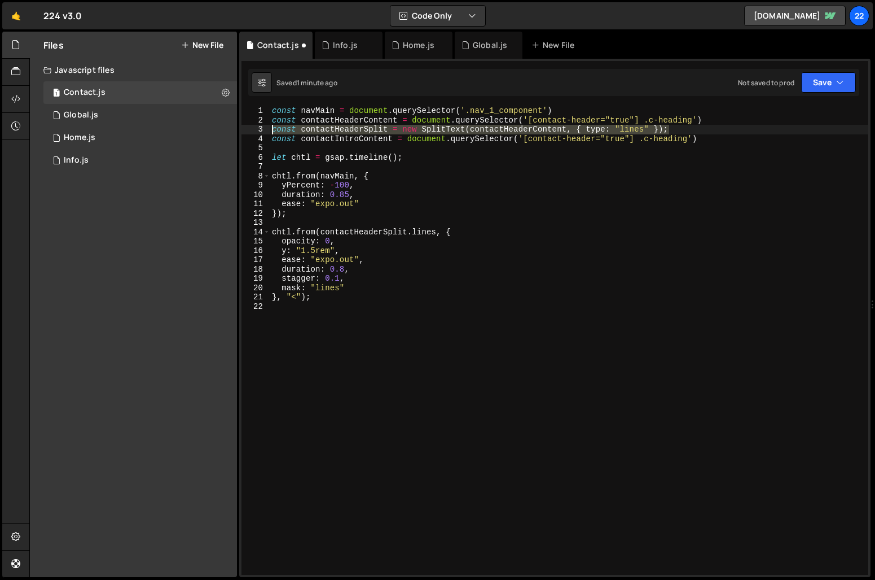
drag, startPoint x: 677, startPoint y: 126, endPoint x: 244, endPoint y: 125, distance: 433.4
click at [244, 125] on div "const contactIntroContent = document.querySelector('[contact-header="true"] .c-…" at bounding box center [555, 340] width 627 height 468
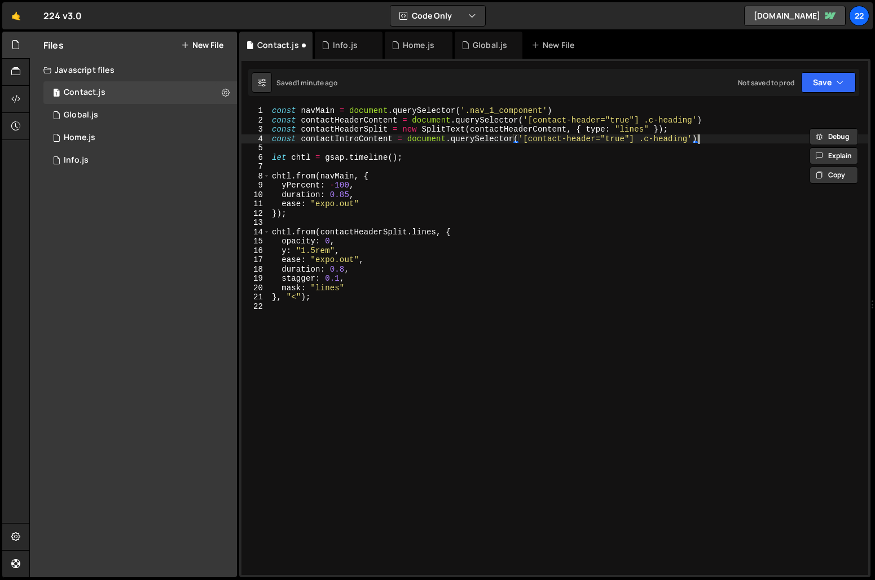
click at [699, 134] on div "const navMain = document . querySelector ( '.nav_1_component' ) const contactHe…" at bounding box center [569, 349] width 599 height 487
type textarea "const contactIntroContent = document.querySelector('[contact-header="true"] .c-…"
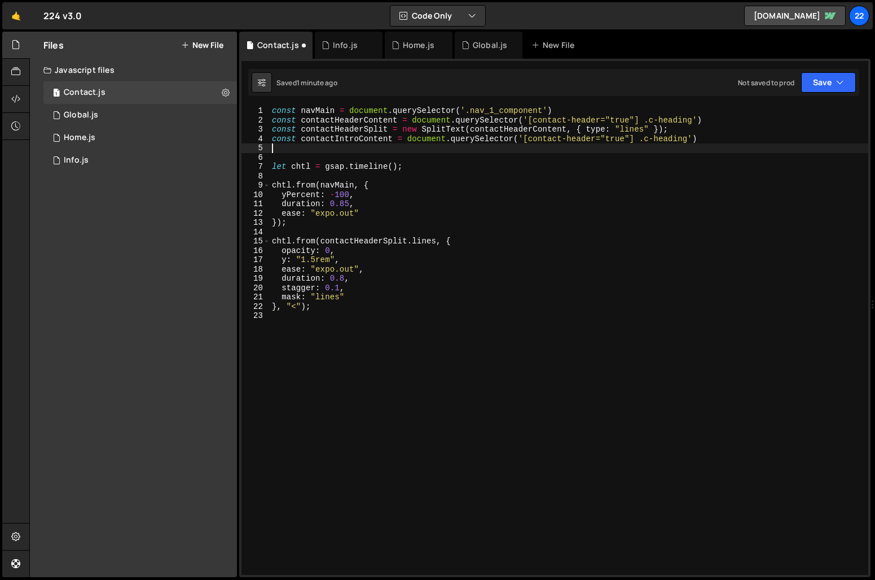
paste textarea "const contactHeaderSplit = new SplitText(contactHeaderContent, { type: "lines" …"
click at [597, 141] on div "const navMain = document . querySelector ( '.nav_1_component' ) const contactHe…" at bounding box center [569, 349] width 599 height 487
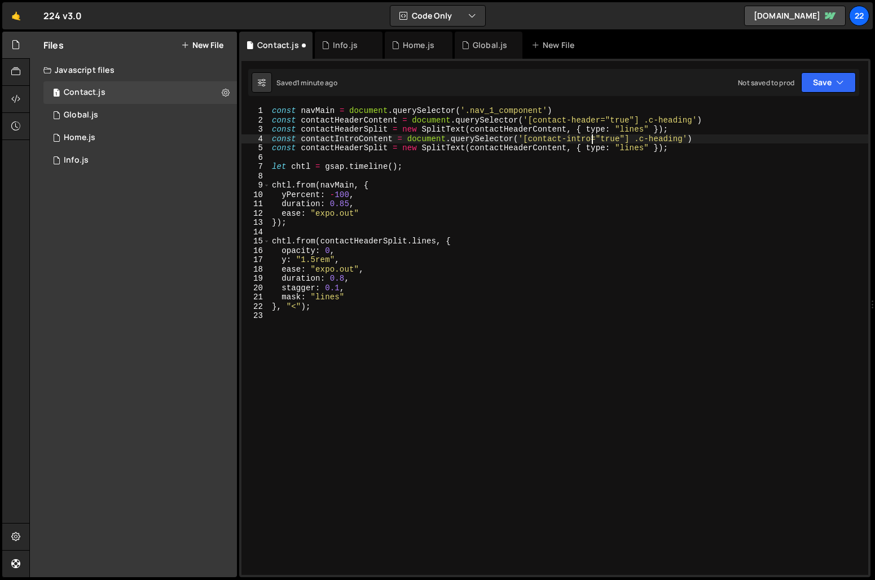
scroll to position [0, 22]
click at [536, 142] on div "const navMain = document . querySelector ( '.nav_1_component' ) const contactHe…" at bounding box center [569, 349] width 599 height 487
click at [362, 149] on div "const navMain = document . querySelector ( '.nav_1_component' ) const contactHe…" at bounding box center [569, 349] width 599 height 487
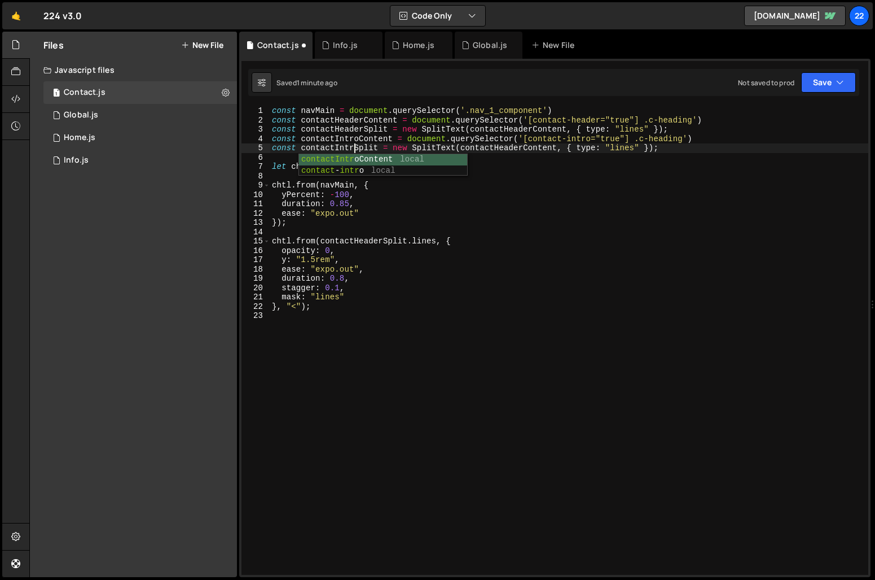
scroll to position [0, 6]
click at [532, 171] on div "const navMain = document . querySelector ( '.nav_1_component' ) const contactHe…" at bounding box center [569, 349] width 599 height 487
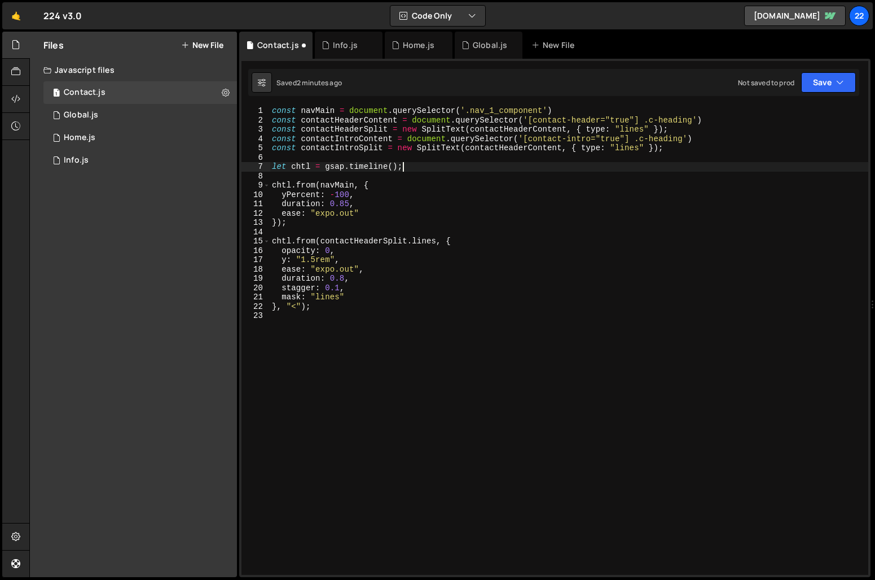
click at [527, 147] on div "const navMain = document . querySelector ( '.nav_1_component' ) const contactHe…" at bounding box center [569, 349] width 599 height 487
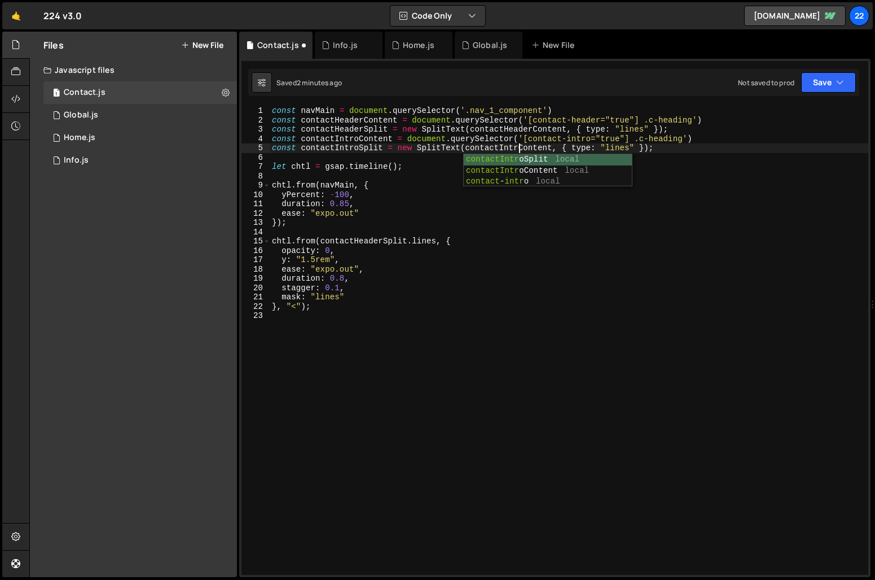
scroll to position [0, 17]
click at [583, 208] on div "const navMain = document . querySelector ( '.nav_1_component' ) const contactHe…" at bounding box center [569, 349] width 599 height 487
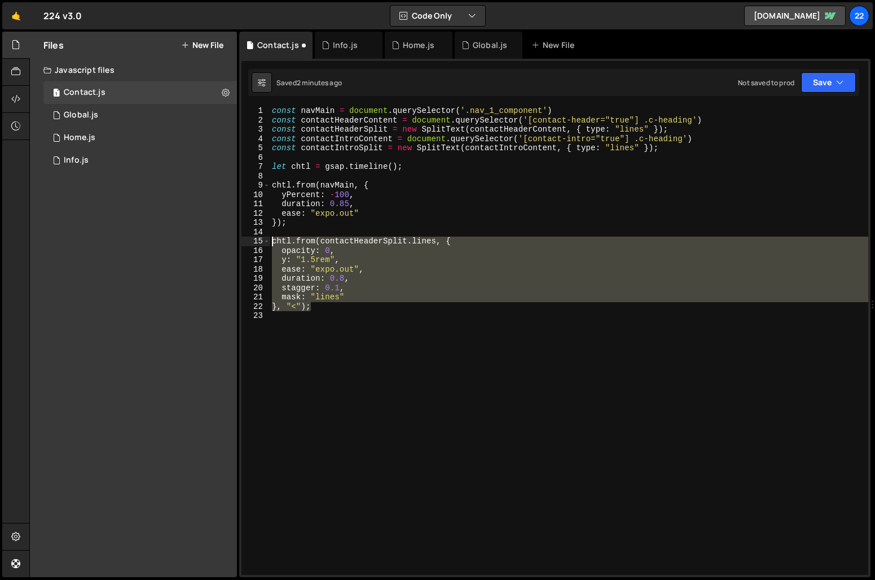
drag, startPoint x: 333, startPoint y: 308, endPoint x: 258, endPoint y: 238, distance: 103.0
click at [258, 238] on div "duration: 0.85, 1 2 3 4 5 6 7 8 9 10 11 12 13 14 15 16 17 18 19 20 21 22 23 con…" at bounding box center [555, 340] width 627 height 468
click at [327, 308] on div "const navMain = document . querySelector ( '.nav_1_component' ) const contactHe…" at bounding box center [569, 340] width 599 height 468
type textarea "}, "<");"
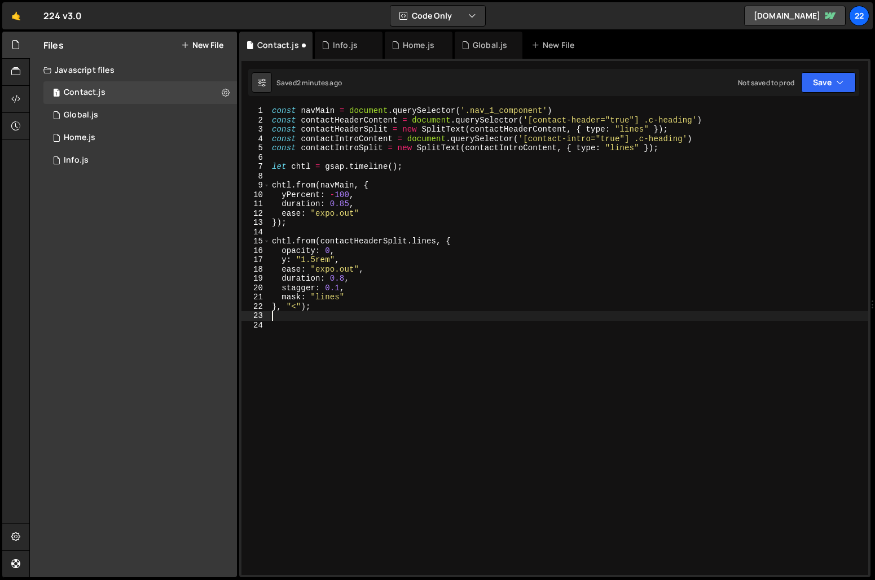
scroll to position [0, 0]
paste textarea "}, "<");"
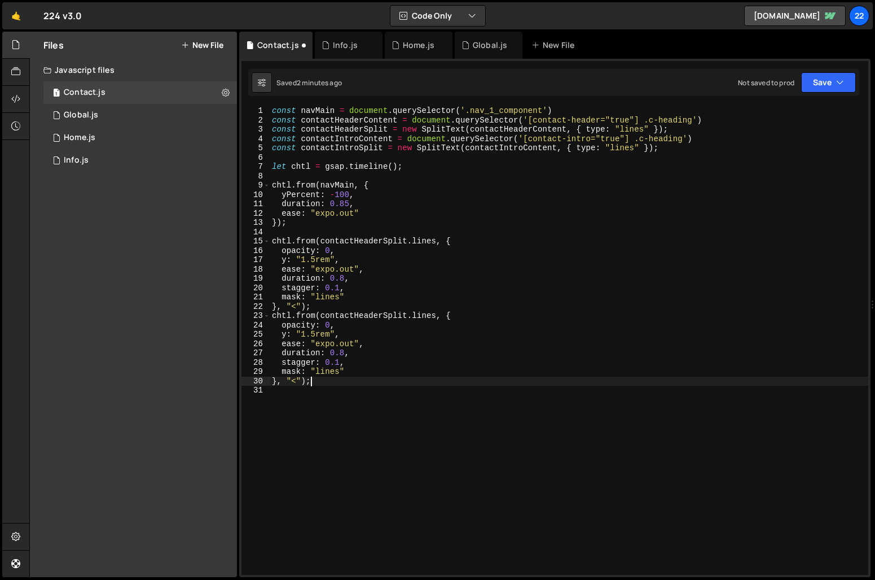
click at [383, 314] on div "const navMain = document . querySelector ( '.nav_1_component' ) const contactHe…" at bounding box center [569, 349] width 599 height 487
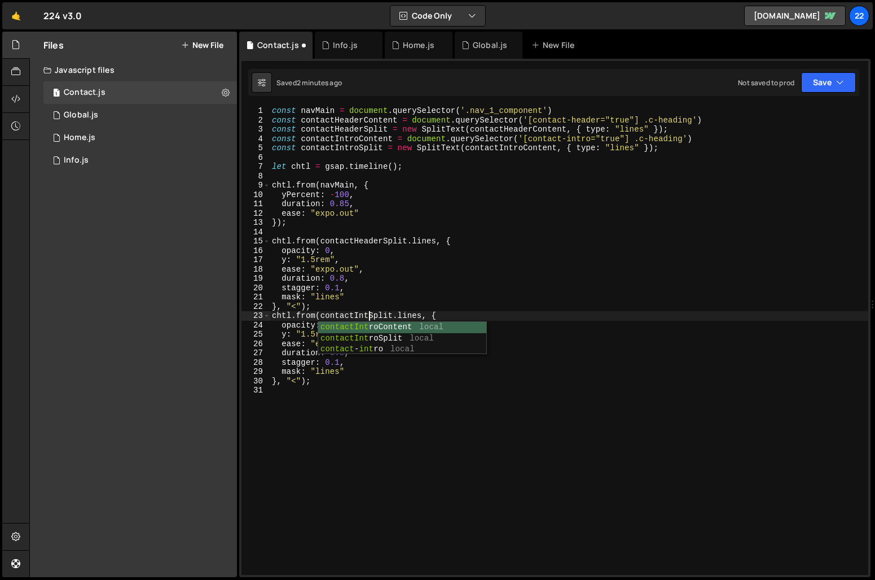
scroll to position [0, 7]
type textarea "chtl.from(contactIntroSplit.lines, {"
click at [409, 398] on div "const navMain = document . querySelector ( '.nav_1_component' ) const contactHe…" at bounding box center [569, 349] width 599 height 487
click at [271, 319] on div "const navMain = document . querySelector ( '.nav_1_component' ) const contactHe…" at bounding box center [569, 349] width 599 height 487
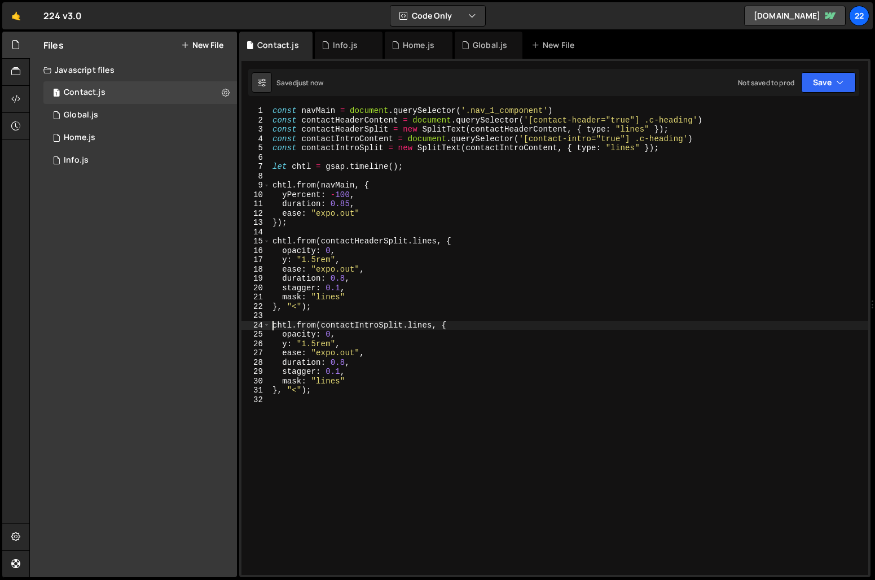
type textarea "chtl.from(contactIntroSplit.lines, {"
click at [418, 415] on div "const navMain = document . querySelector ( '.nav_1_component' ) const contactHe…" at bounding box center [569, 349] width 598 height 487
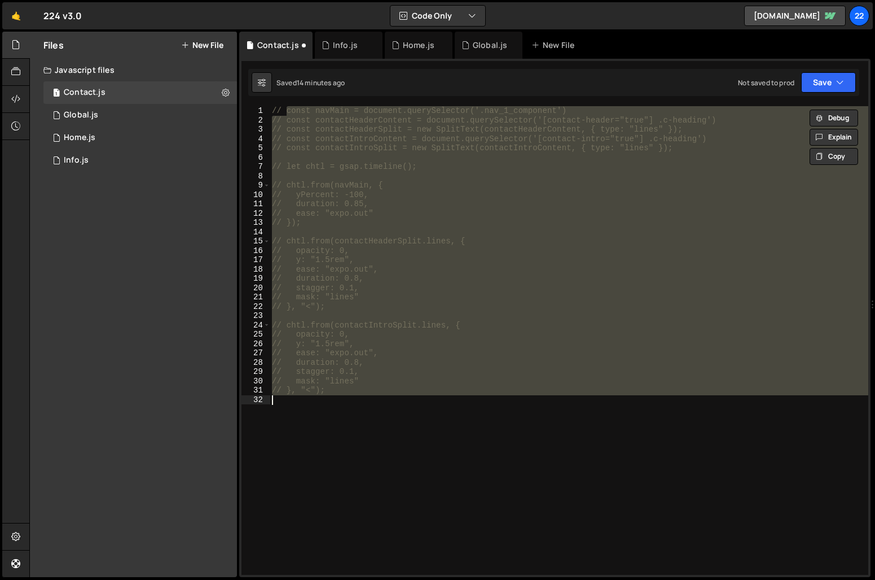
type textarea "// }, "<");"
click at [505, 451] on div "// const navMain = document.querySelector('.nav_1_component') // const contactH…" at bounding box center [569, 349] width 599 height 487
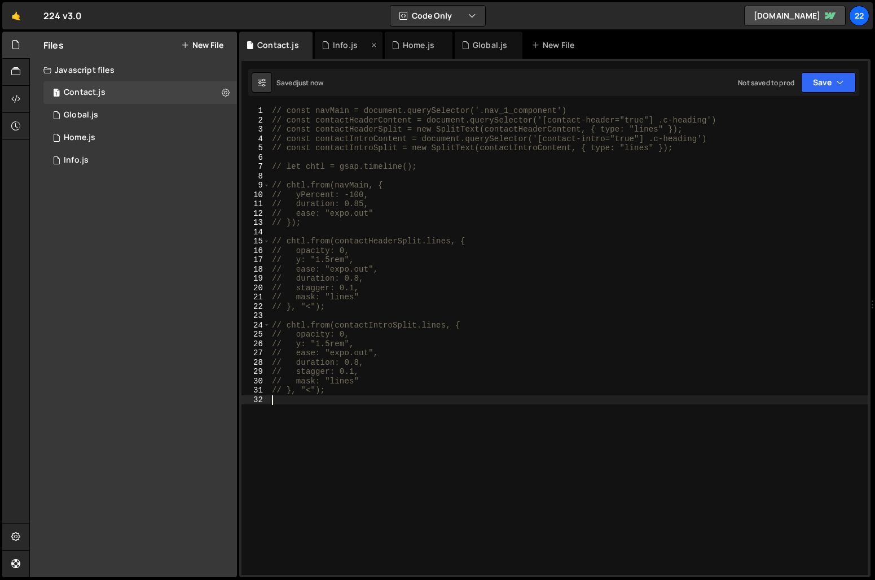
click at [339, 45] on div "Info.js" at bounding box center [345, 45] width 25 height 11
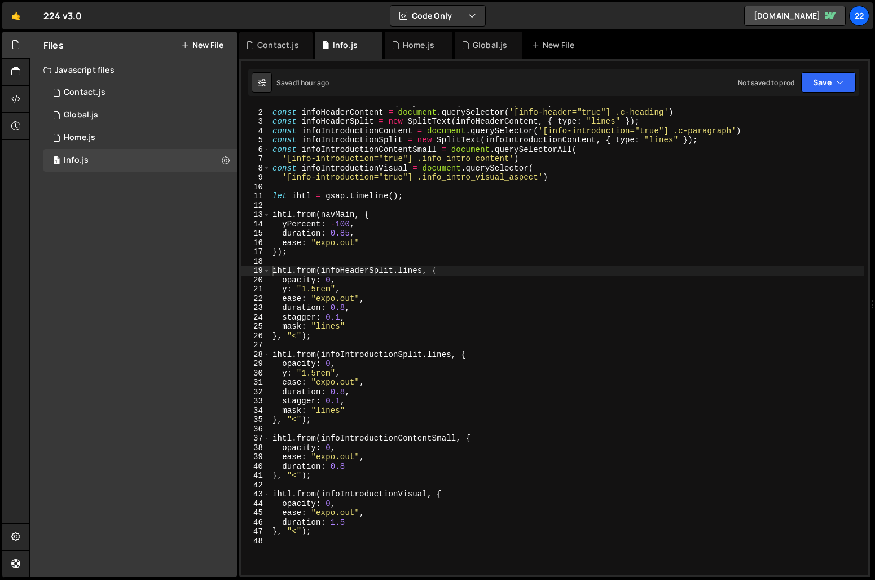
click at [447, 207] on div "const navMain = document . querySelector ( '.nav_1_component' ) const infoHeade…" at bounding box center [567, 341] width 594 height 487
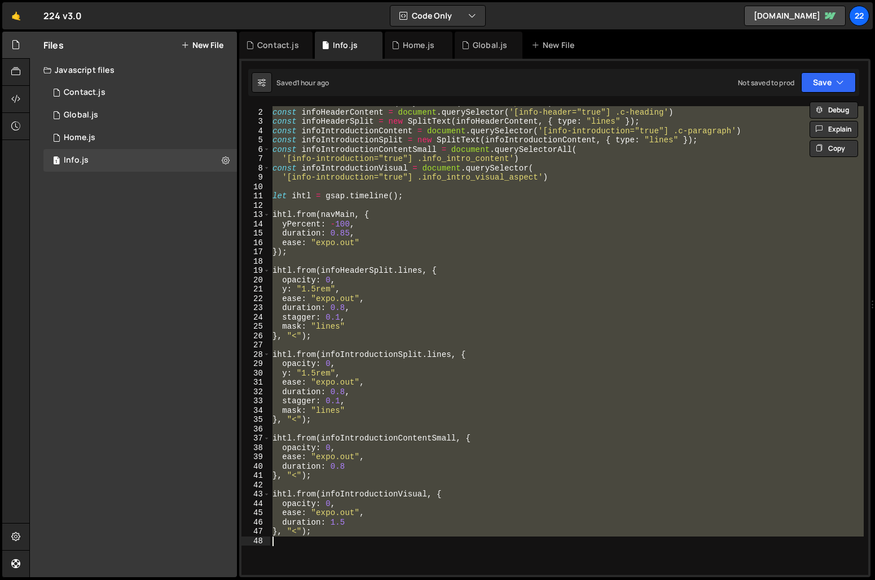
type textarea "// }, "<");"
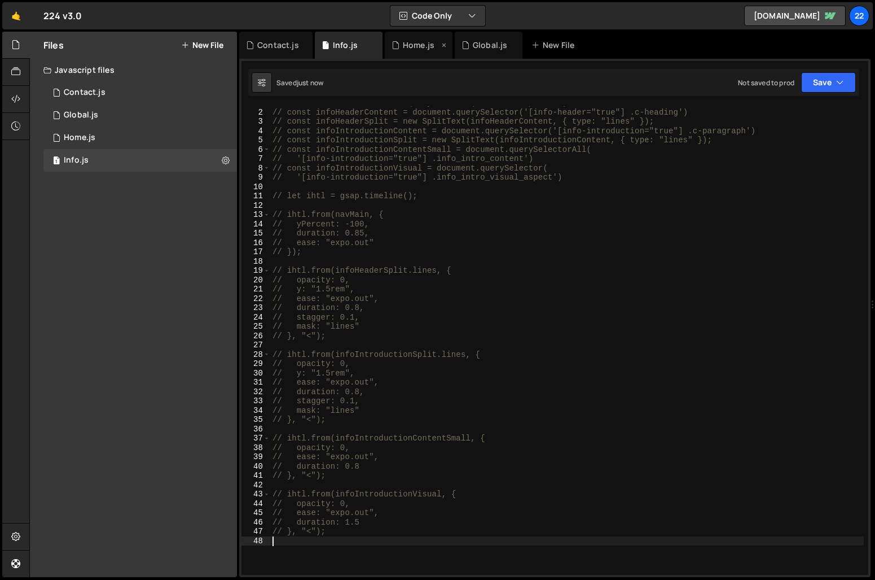
click at [414, 50] on div "Home.js" at bounding box center [419, 45] width 68 height 27
